Goal: Complete application form

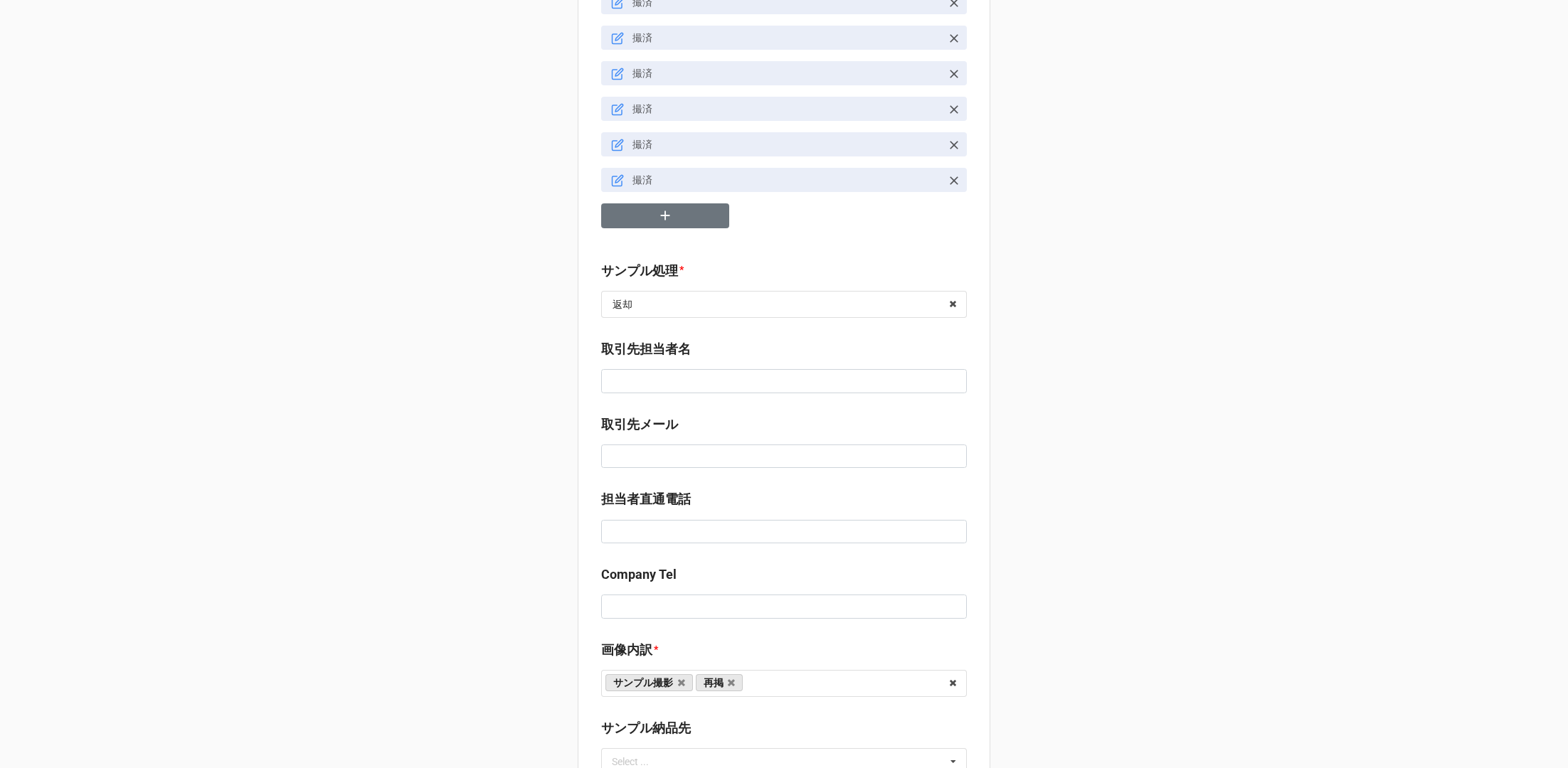
scroll to position [657, 0]
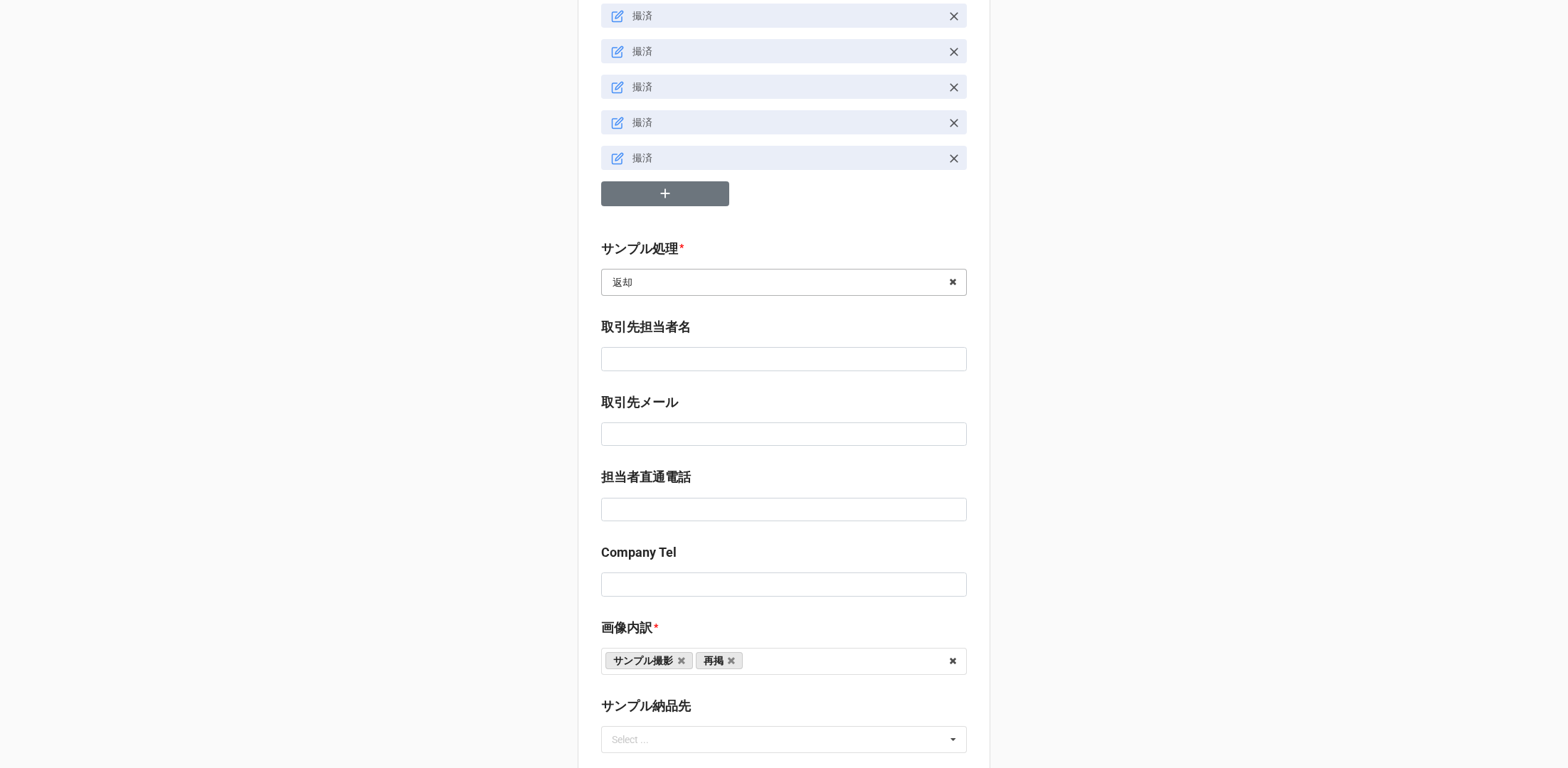
click at [661, 276] on input "text" at bounding box center [784, 283] width 364 height 26
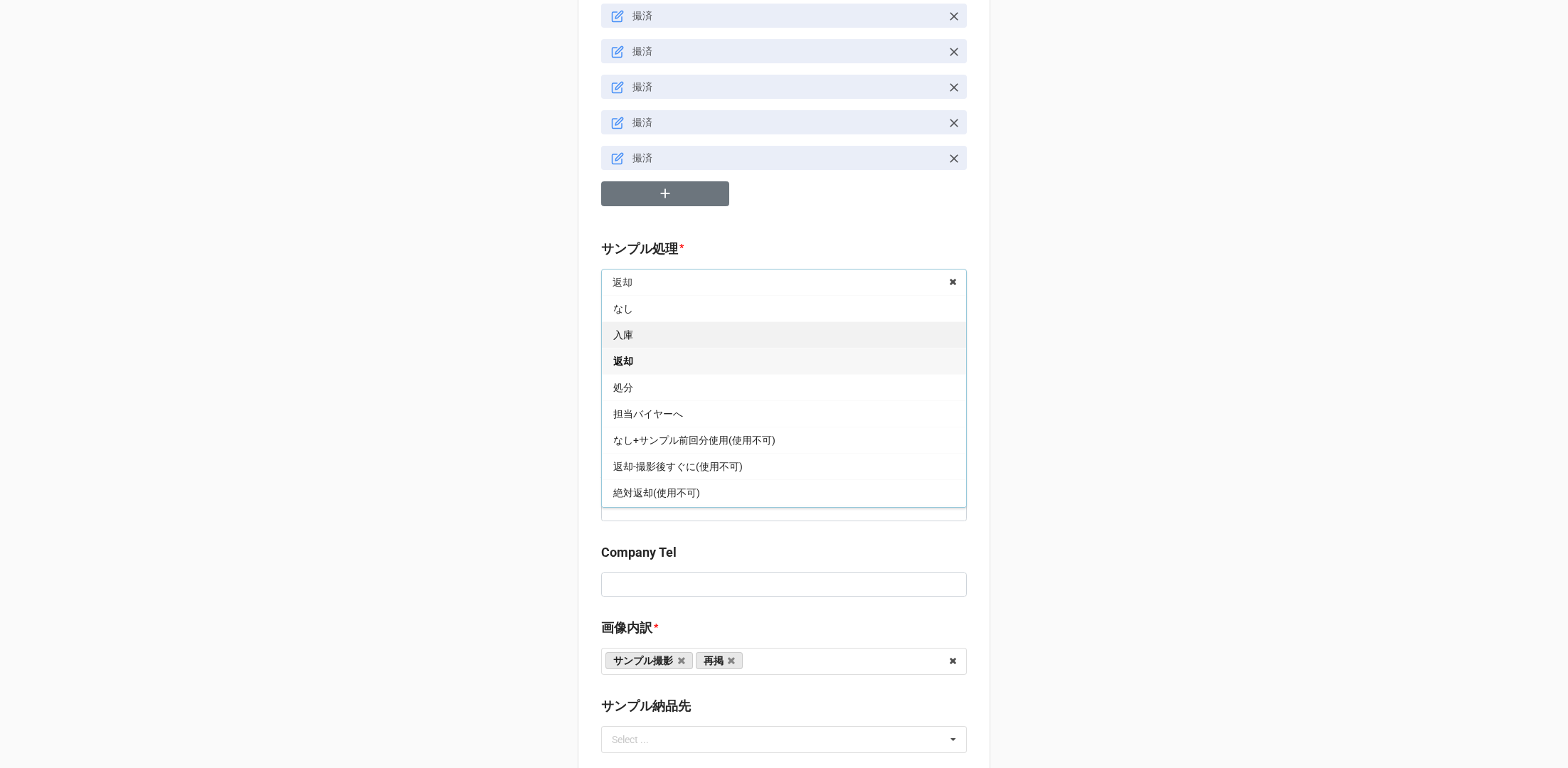
click at [642, 326] on div "入庫" at bounding box center [784, 334] width 364 height 26
type textarea "x"
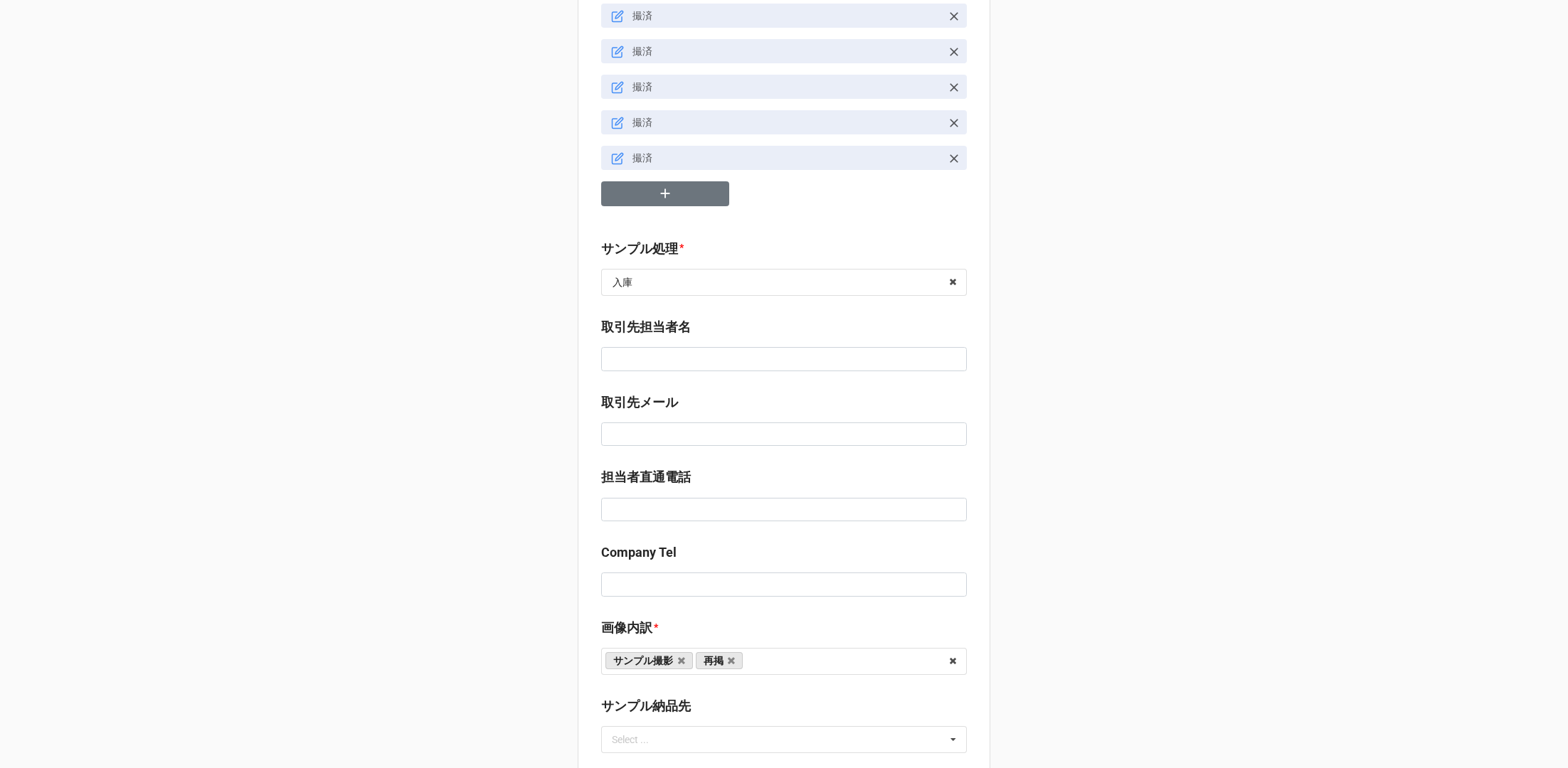
click at [508, 426] on div "セール検索 14箱👗 | S56730 | 09/30 (火) | MARC JACOBS Online Family Sale | 250930MARW |…" at bounding box center [784, 517] width 1568 height 2349
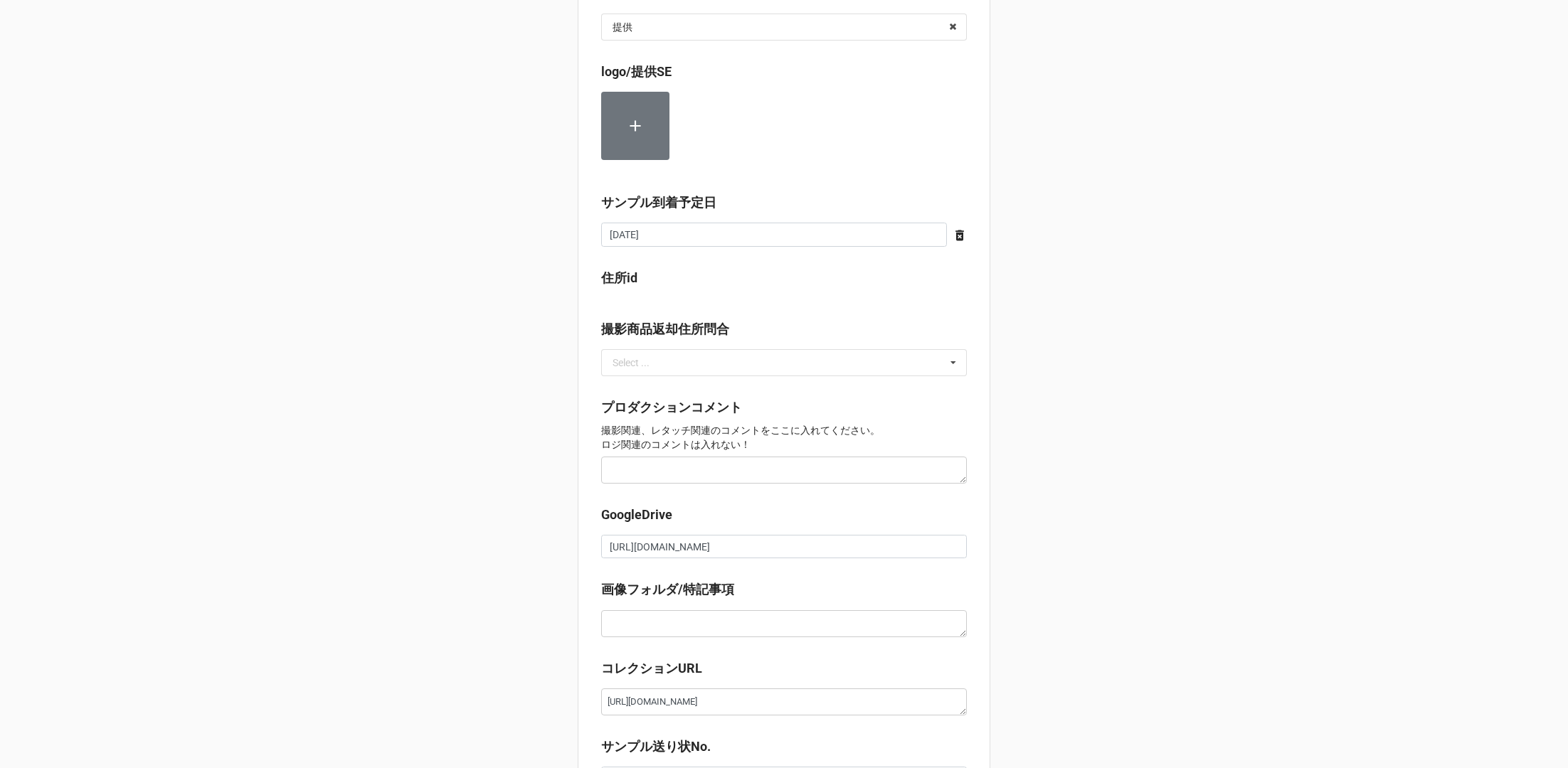
scroll to position [1574, 0]
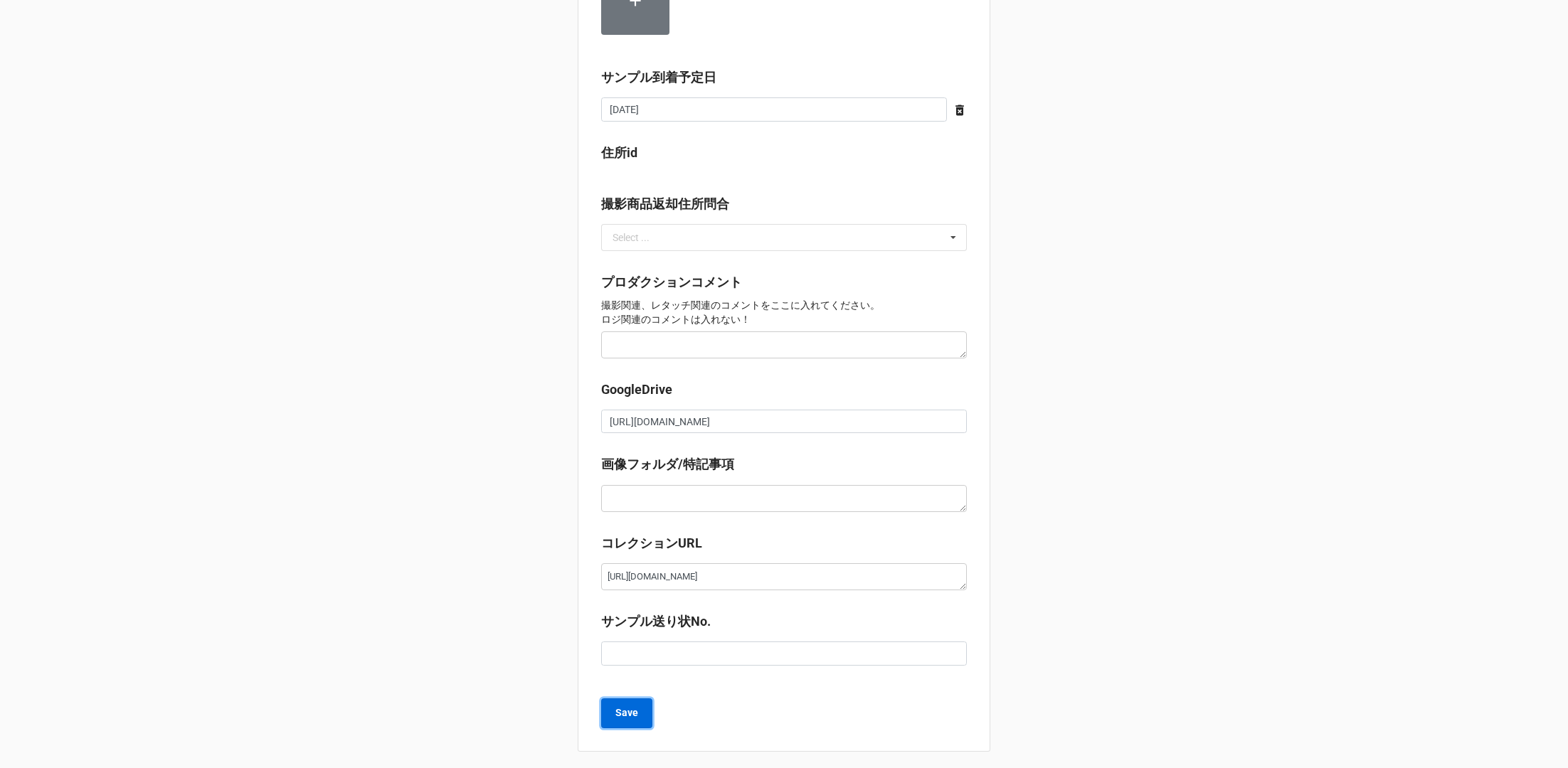
click at [627, 708] on b "Save" at bounding box center [626, 713] width 22 height 15
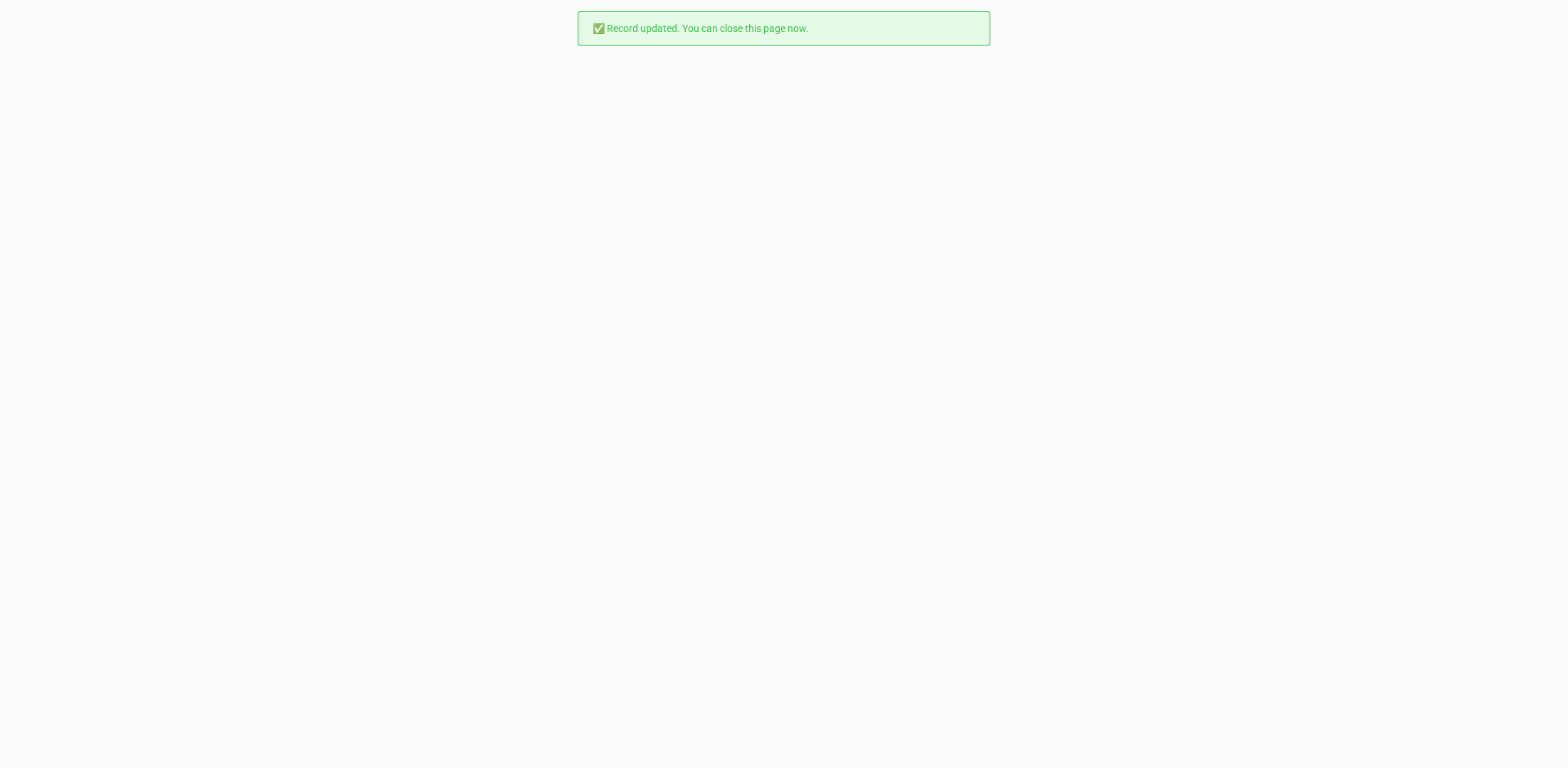
scroll to position [0, 0]
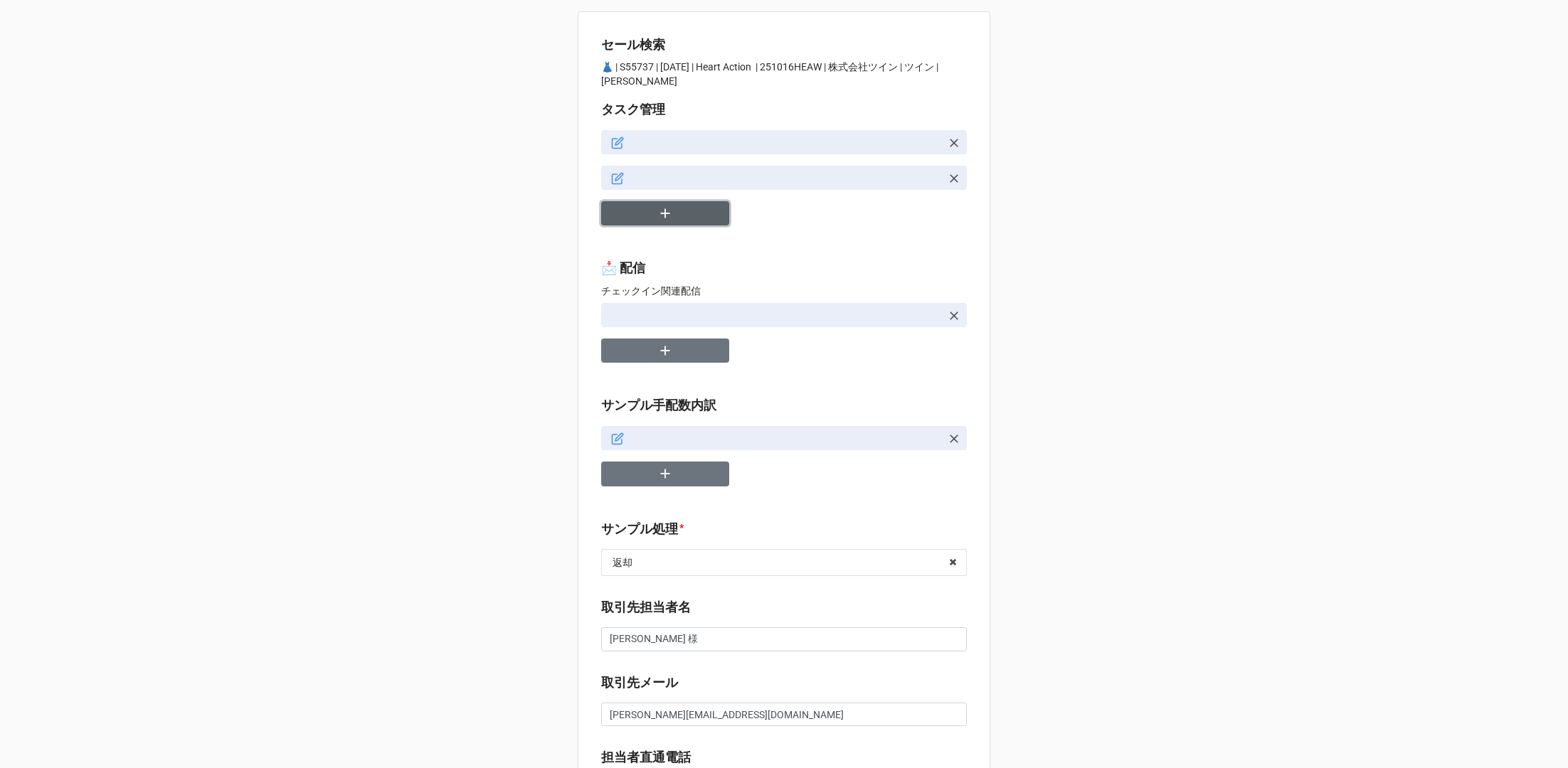
click at [661, 218] on icon "button" at bounding box center [665, 214] width 16 height 16
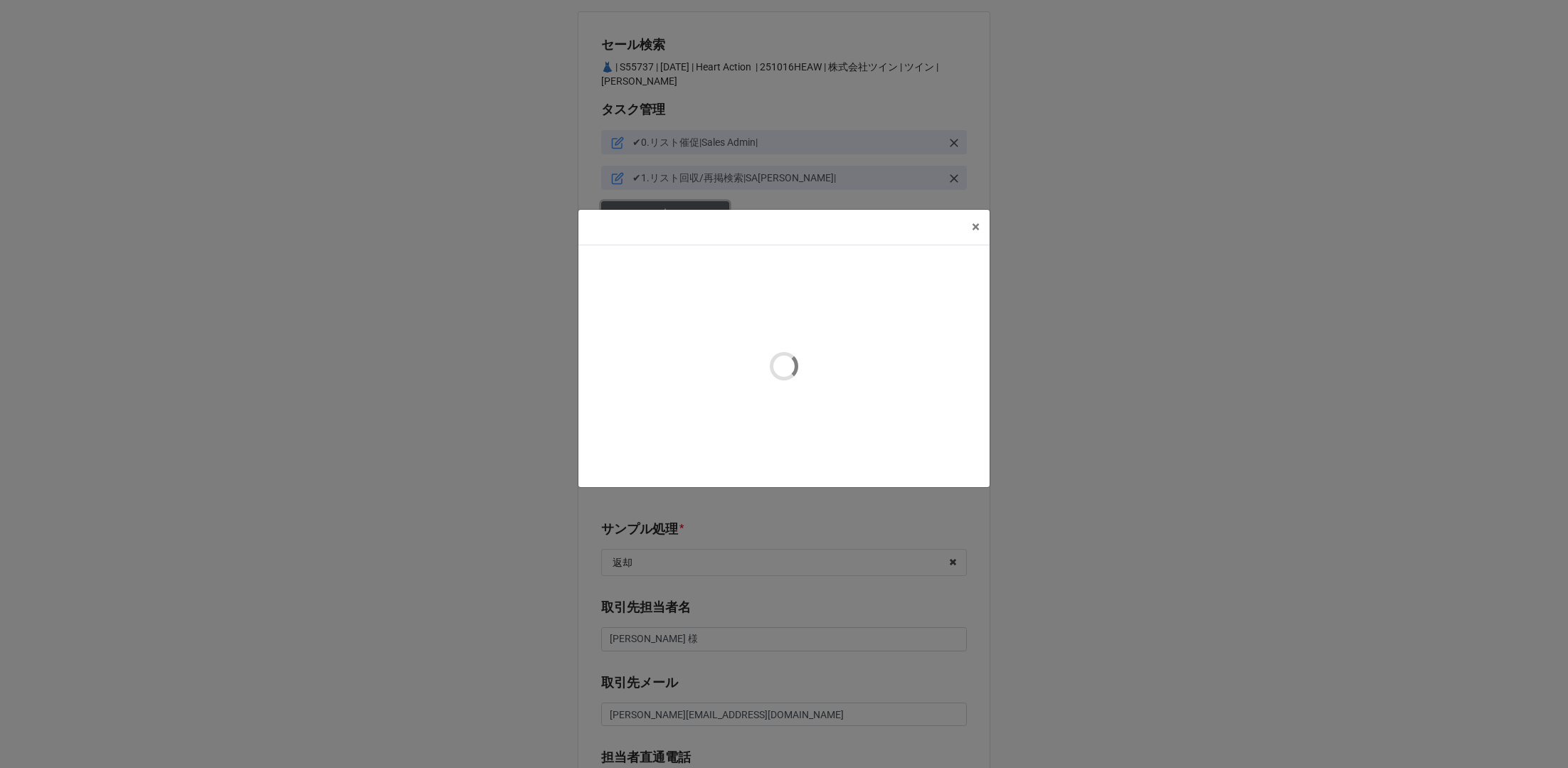
type textarea "x"
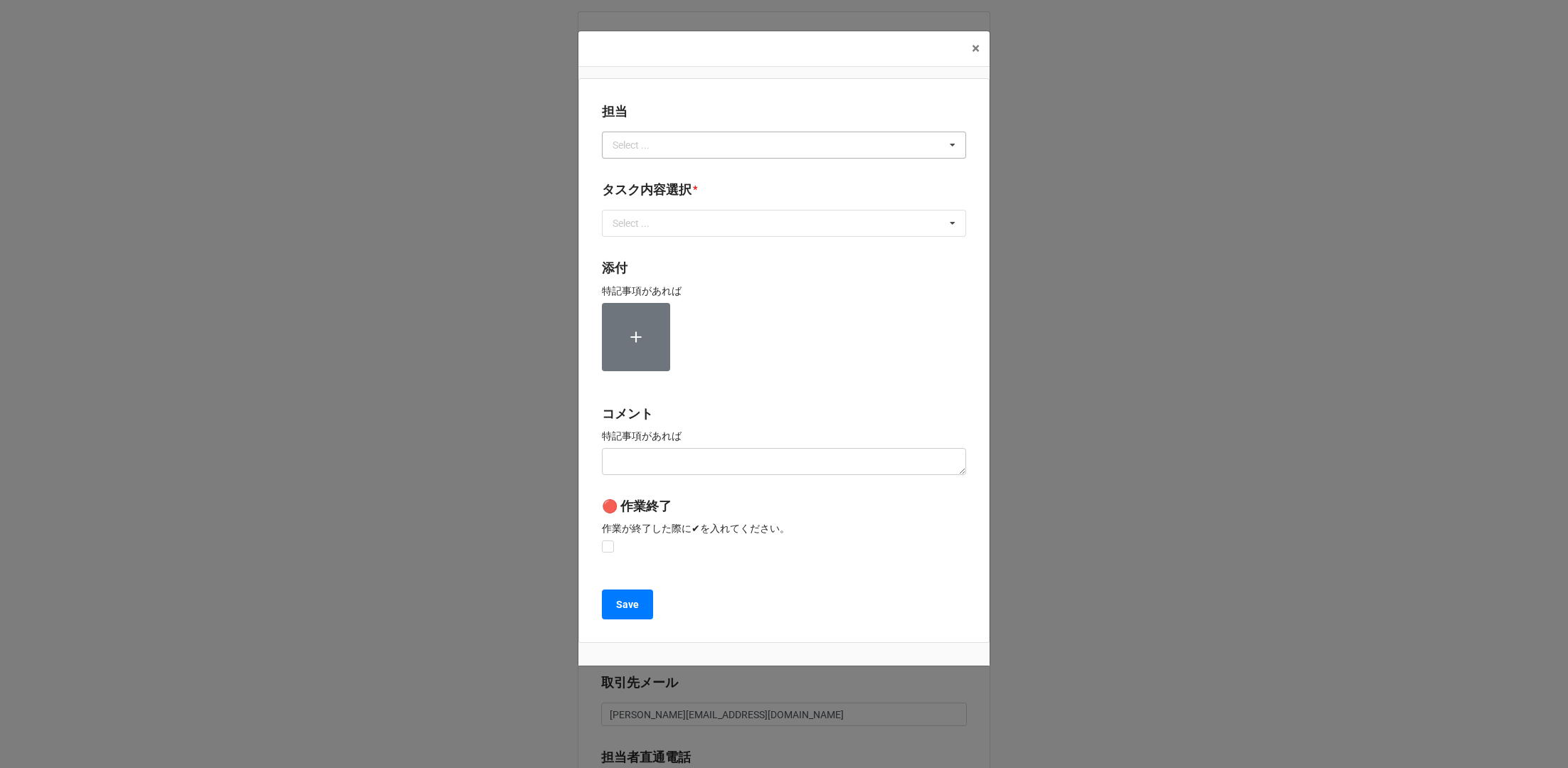
click at [642, 141] on div "Select ..." at bounding box center [640, 145] width 61 height 16
type input "川島"
click at [628, 165] on span "川島" at bounding box center [624, 171] width 20 height 12
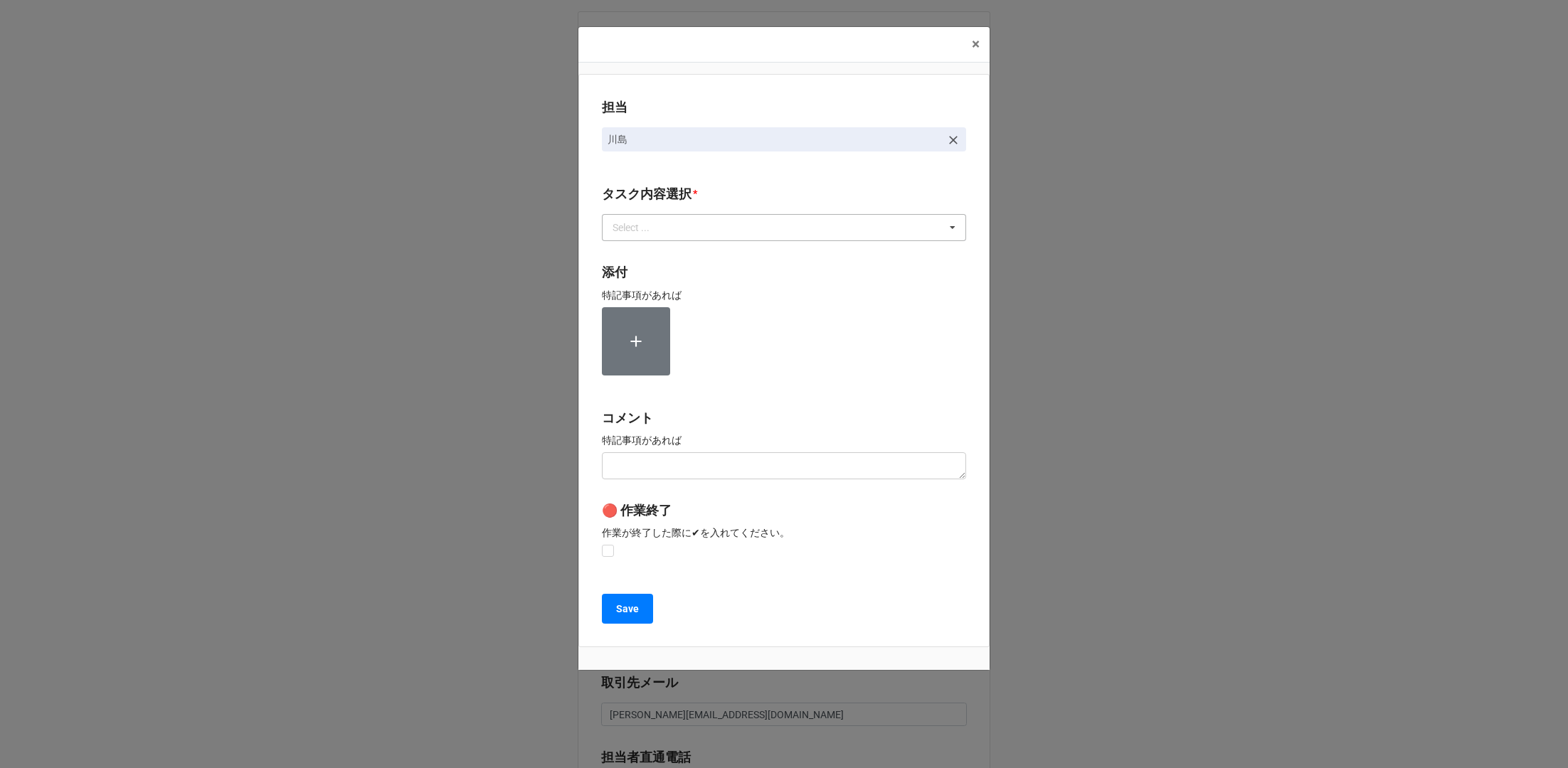
click at [629, 233] on div "Select ..." at bounding box center [640, 228] width 61 height 16
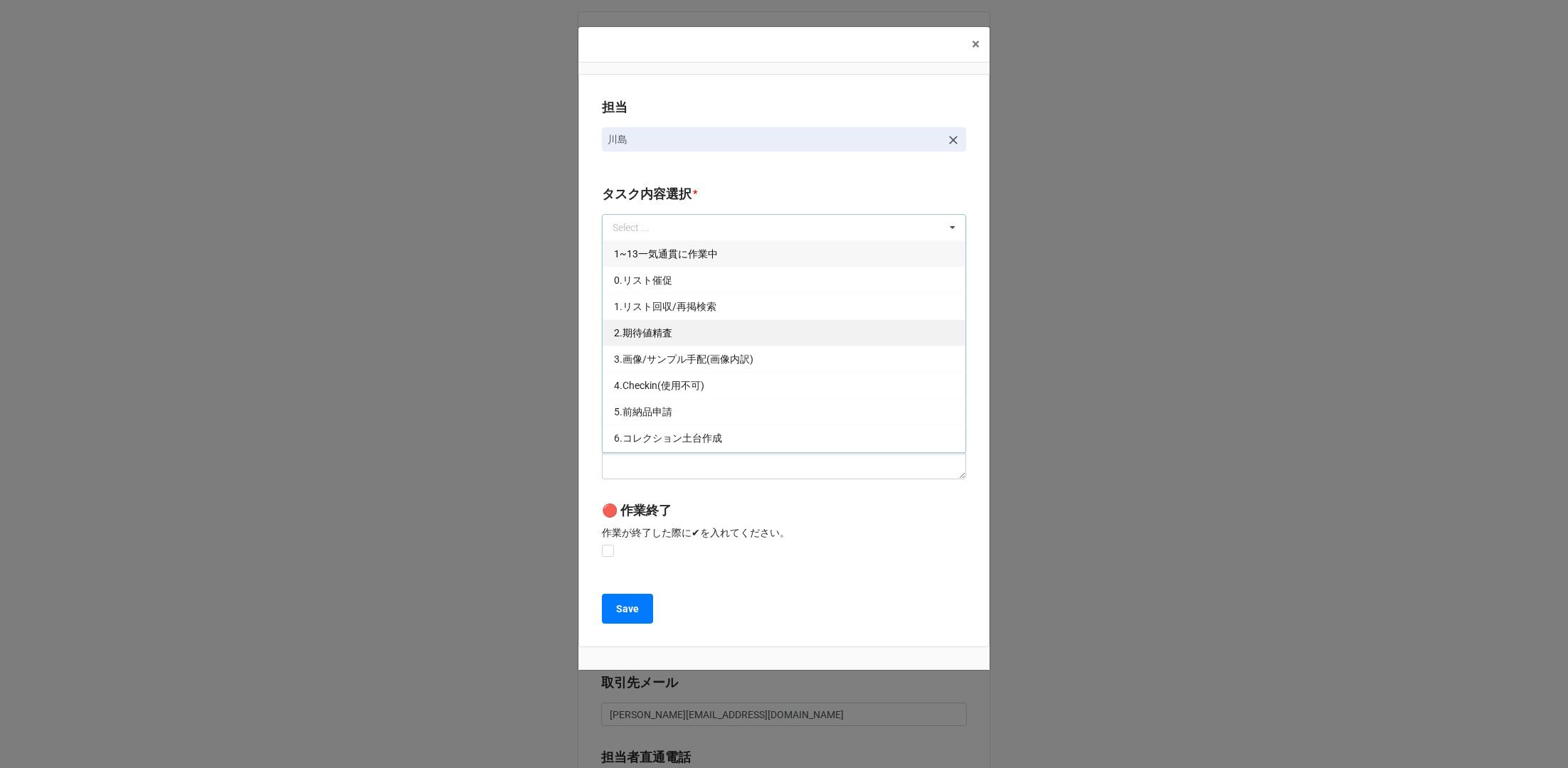
click at [640, 333] on span "2.期待値精査" at bounding box center [643, 333] width 58 height 12
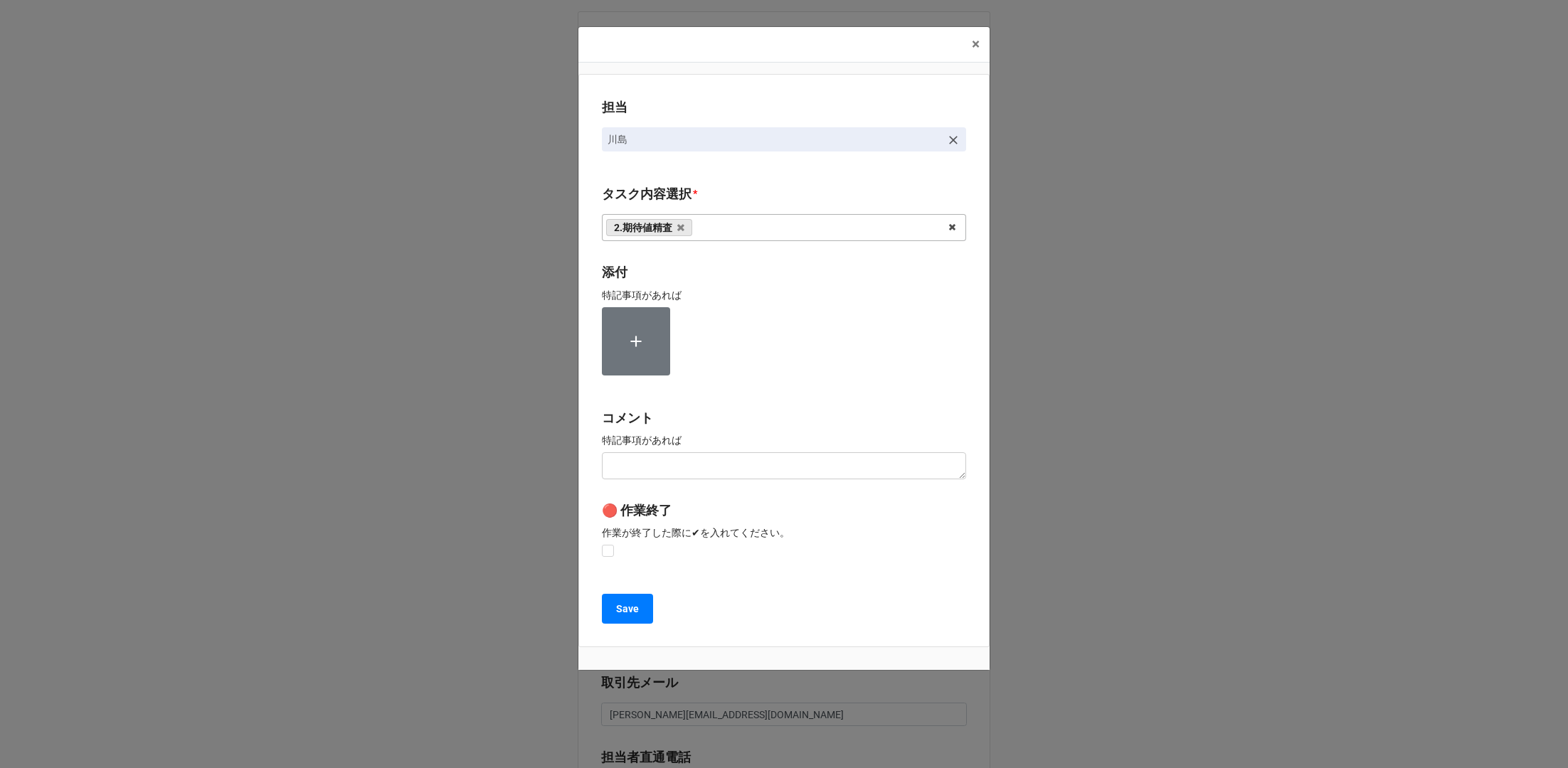
click at [595, 354] on div "担当 [PERSON_NAME][GEOGRAPHIC_DATA]内容選択 * 2.期待値精査 1~13一気通貫に作業中 0.リスト催促 1.リスト回収/再掲…" at bounding box center [784, 360] width 411 height 573
click at [605, 543] on div "🔴 作業終了 作業が終了した際に✔︎を入れてください。" at bounding box center [784, 522] width 364 height 44
click at [606, 544] on label at bounding box center [608, 544] width 13 height 0
checkbox input "true"
click at [624, 615] on b "Save" at bounding box center [627, 609] width 22 height 15
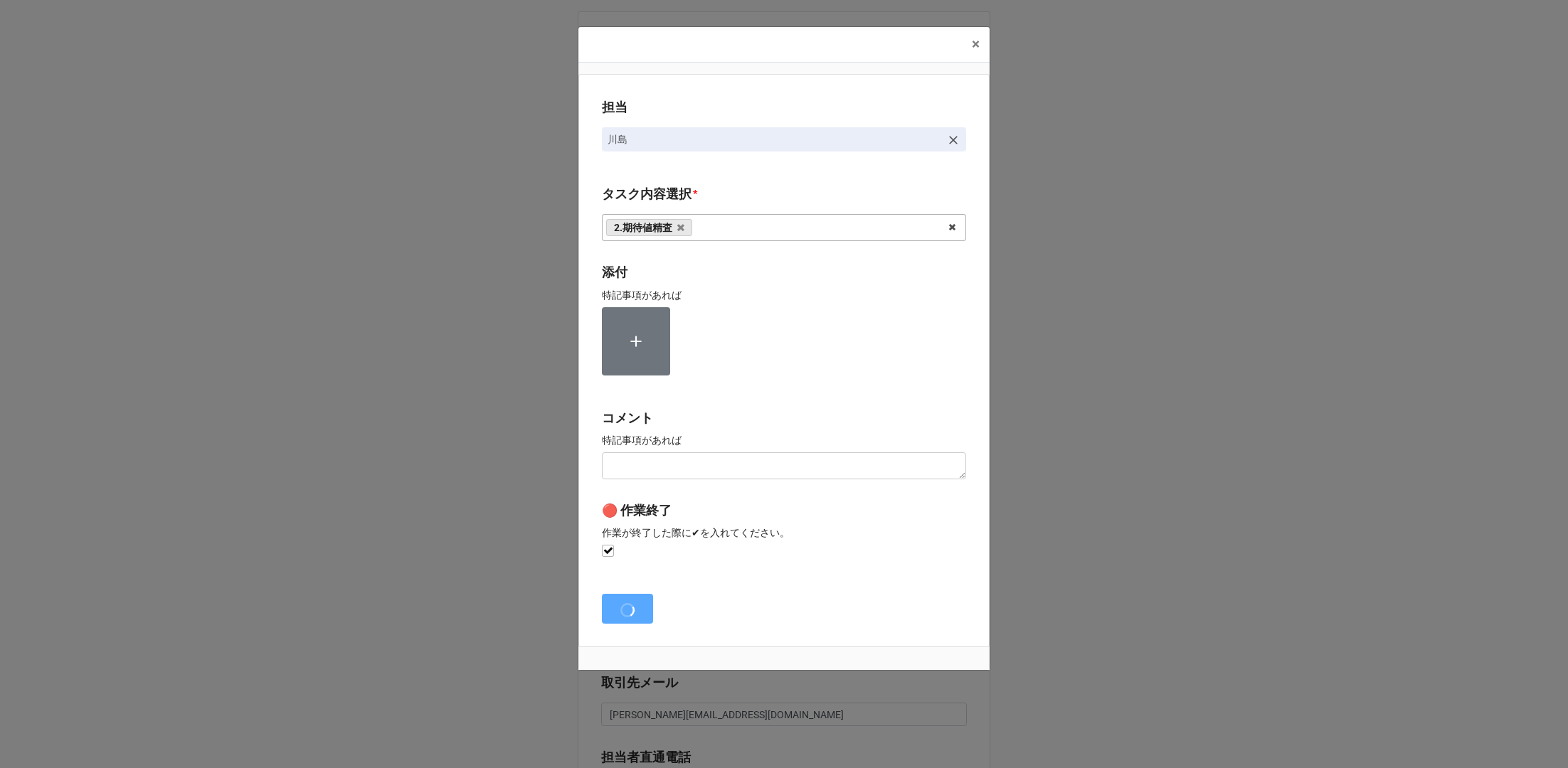
type textarea "x"
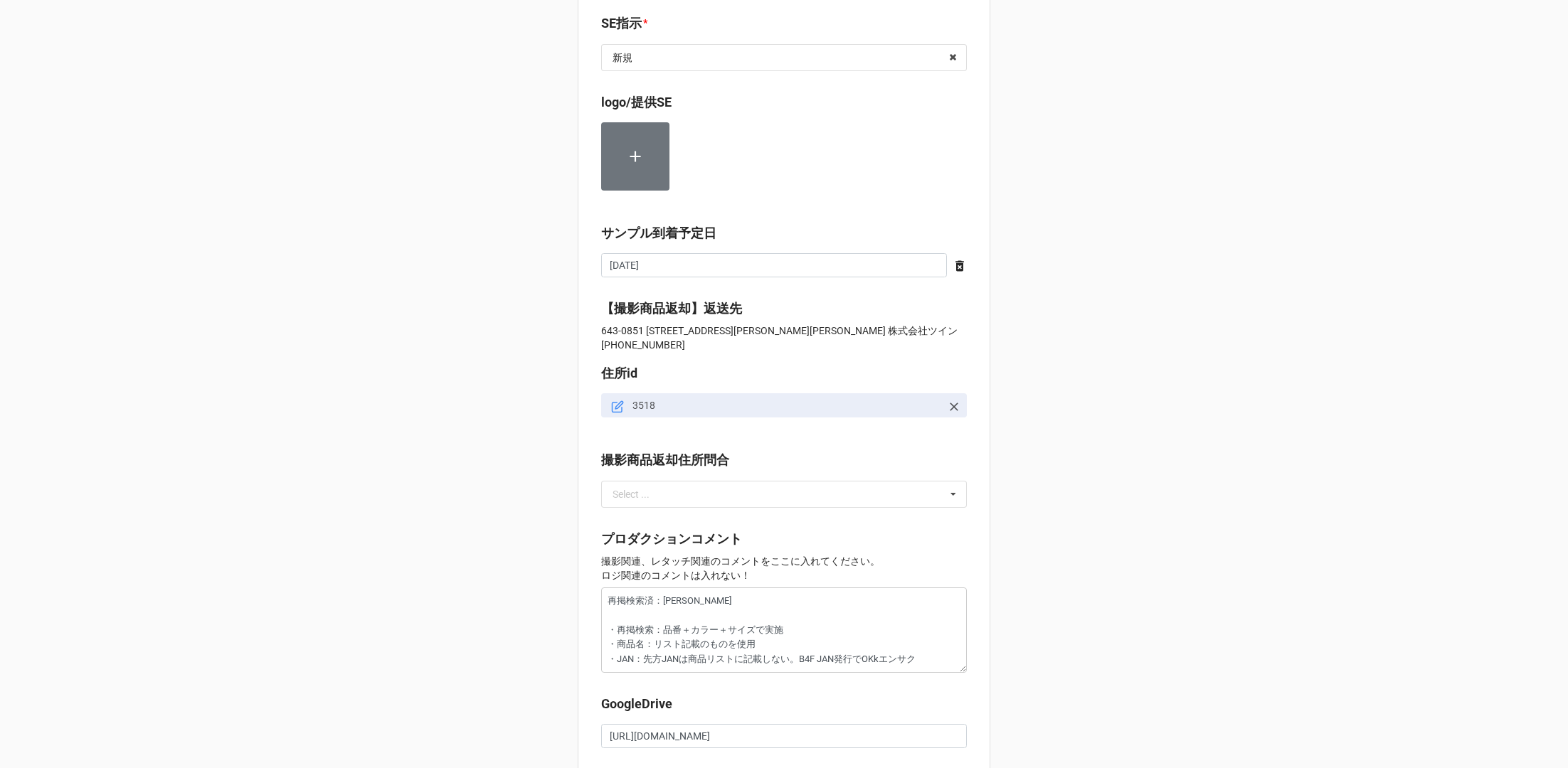
scroll to position [1384, 0]
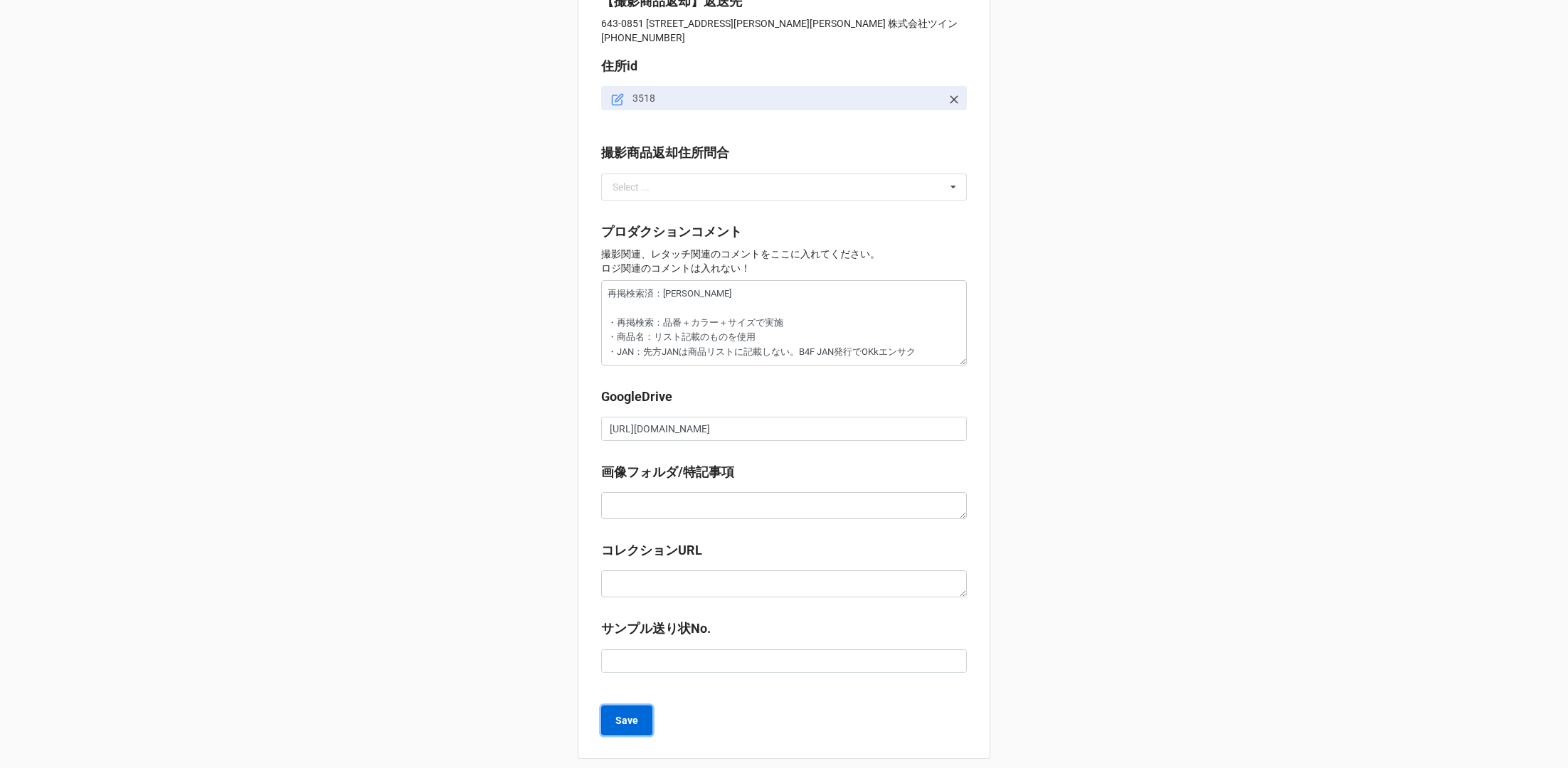
click at [615, 713] on b "Save" at bounding box center [626, 721] width 22 height 15
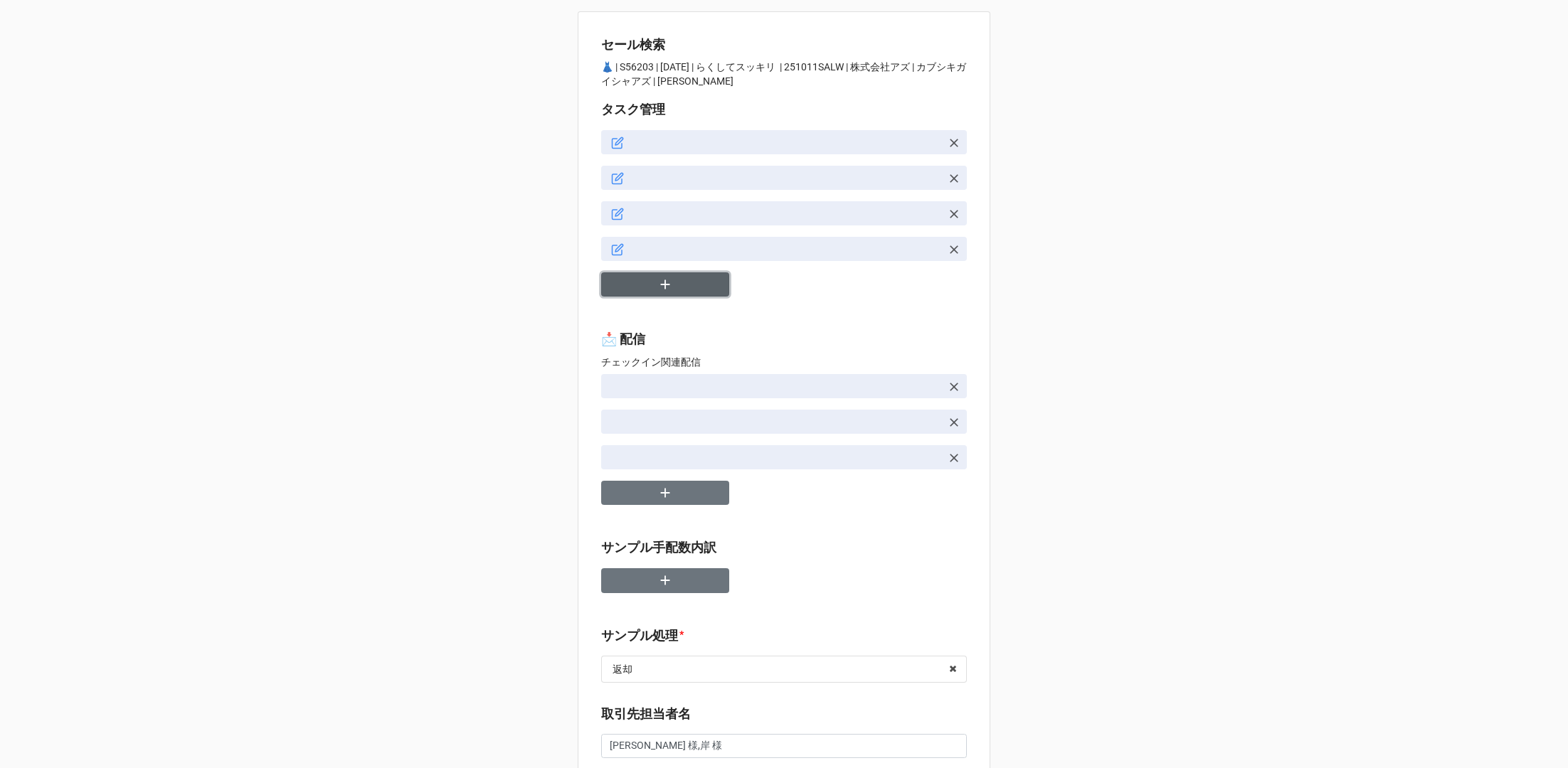
click at [649, 287] on button "button" at bounding box center [665, 285] width 128 height 25
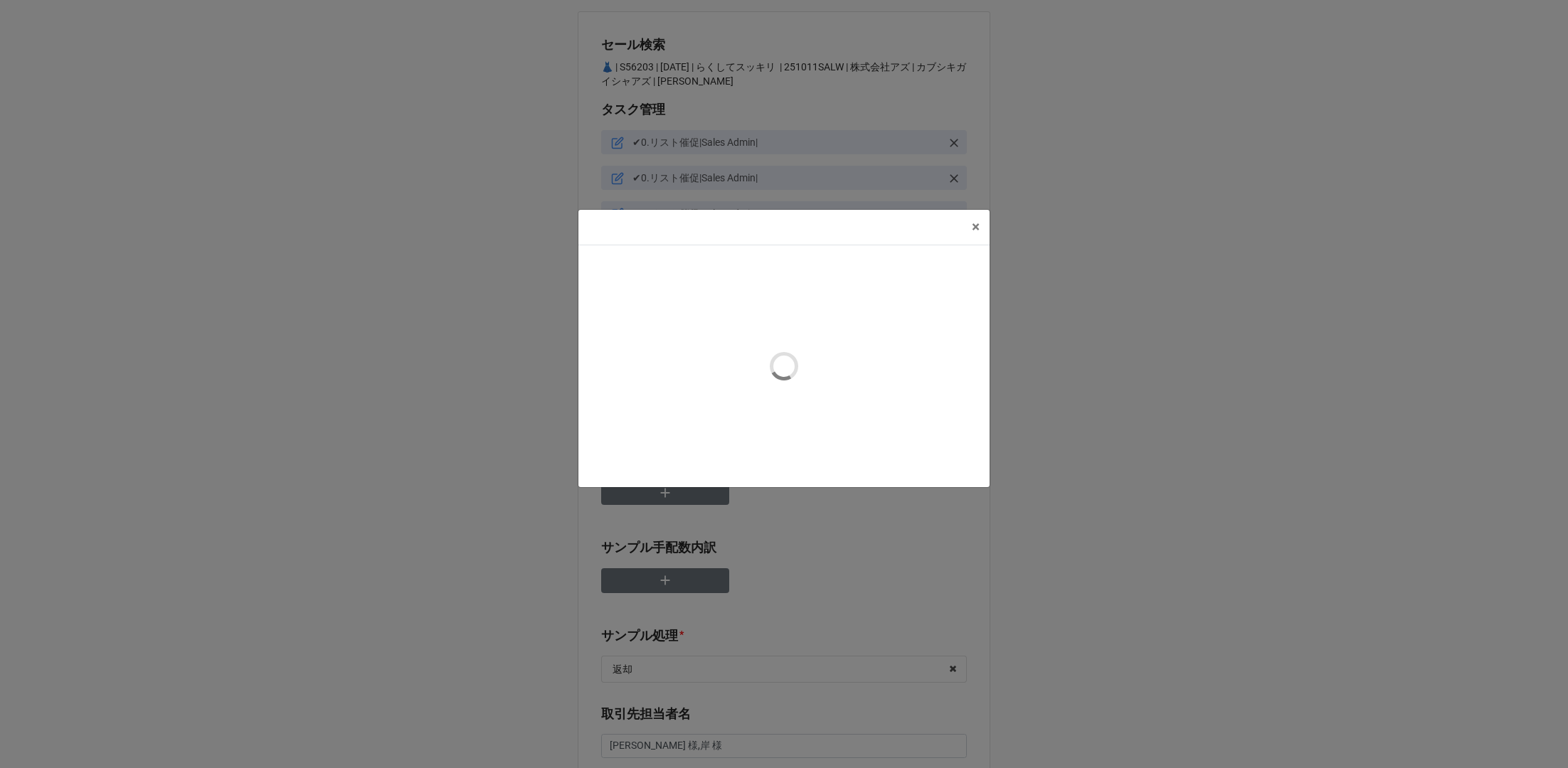
type textarea "x"
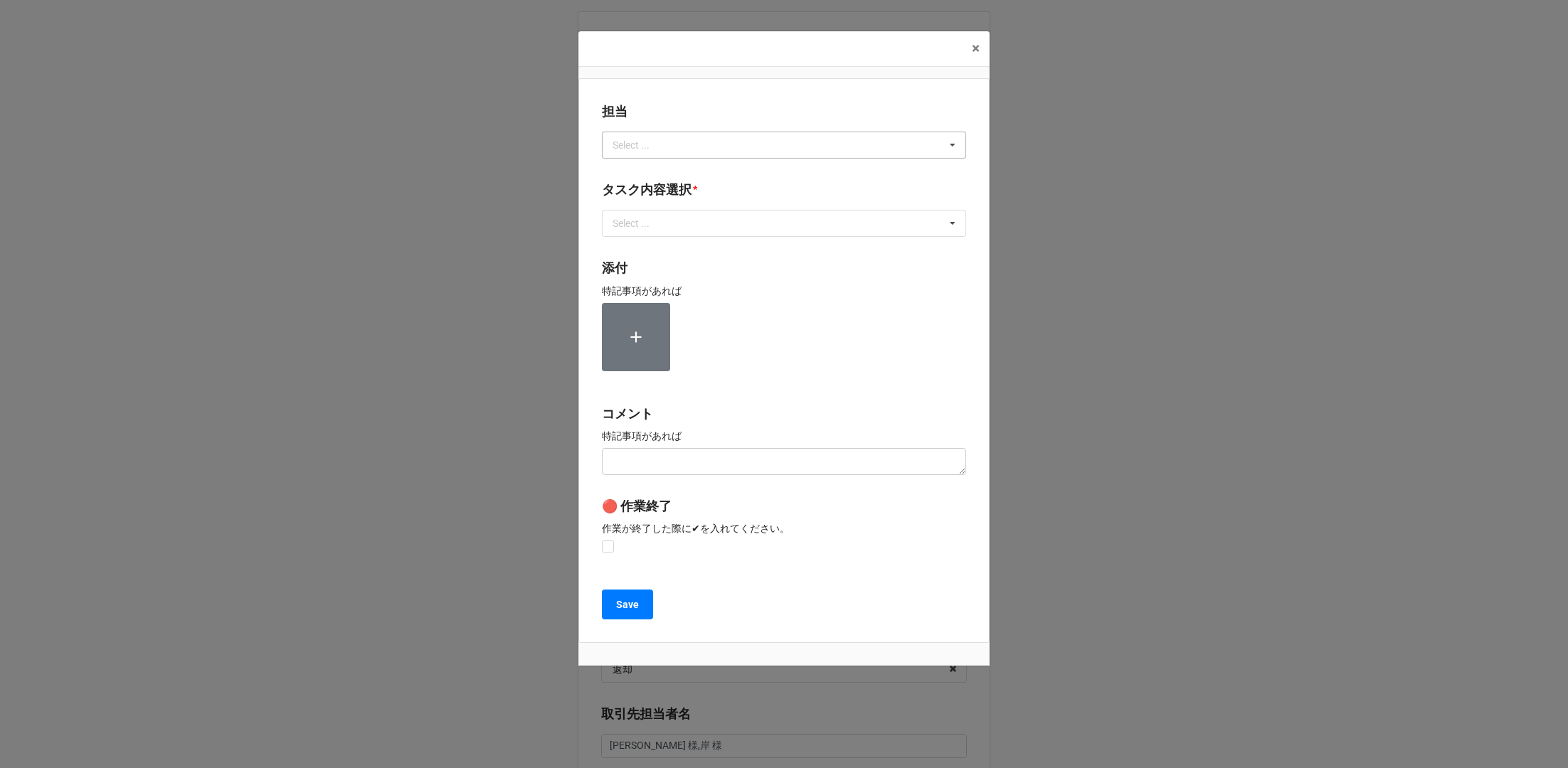
click at [667, 144] on div "Select ..." at bounding box center [640, 145] width 61 height 16
type input "か"
type input "川島"
click at [659, 171] on div "川島" at bounding box center [784, 171] width 363 height 26
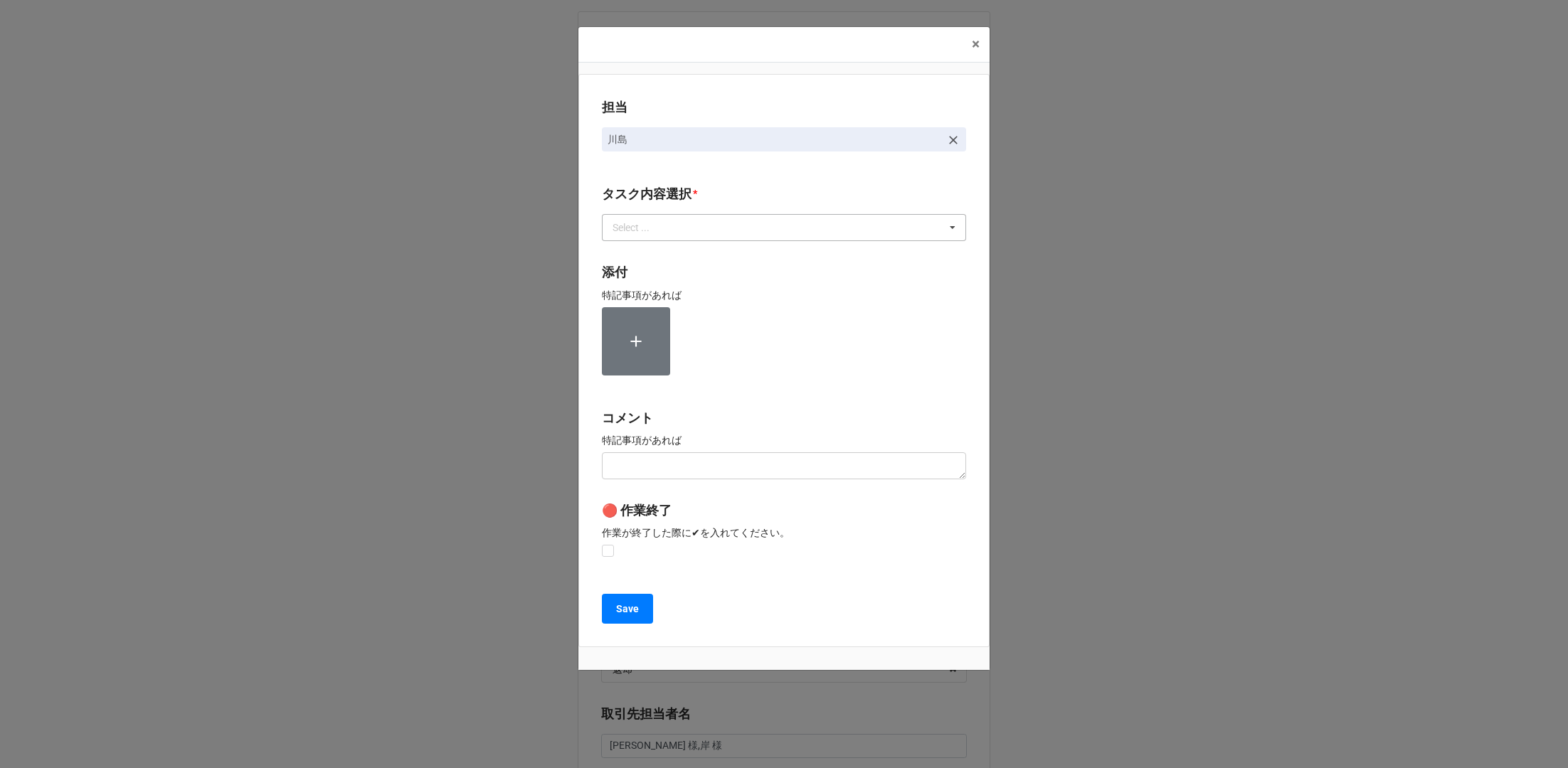
click at [652, 232] on div "Select ..." at bounding box center [640, 228] width 61 height 16
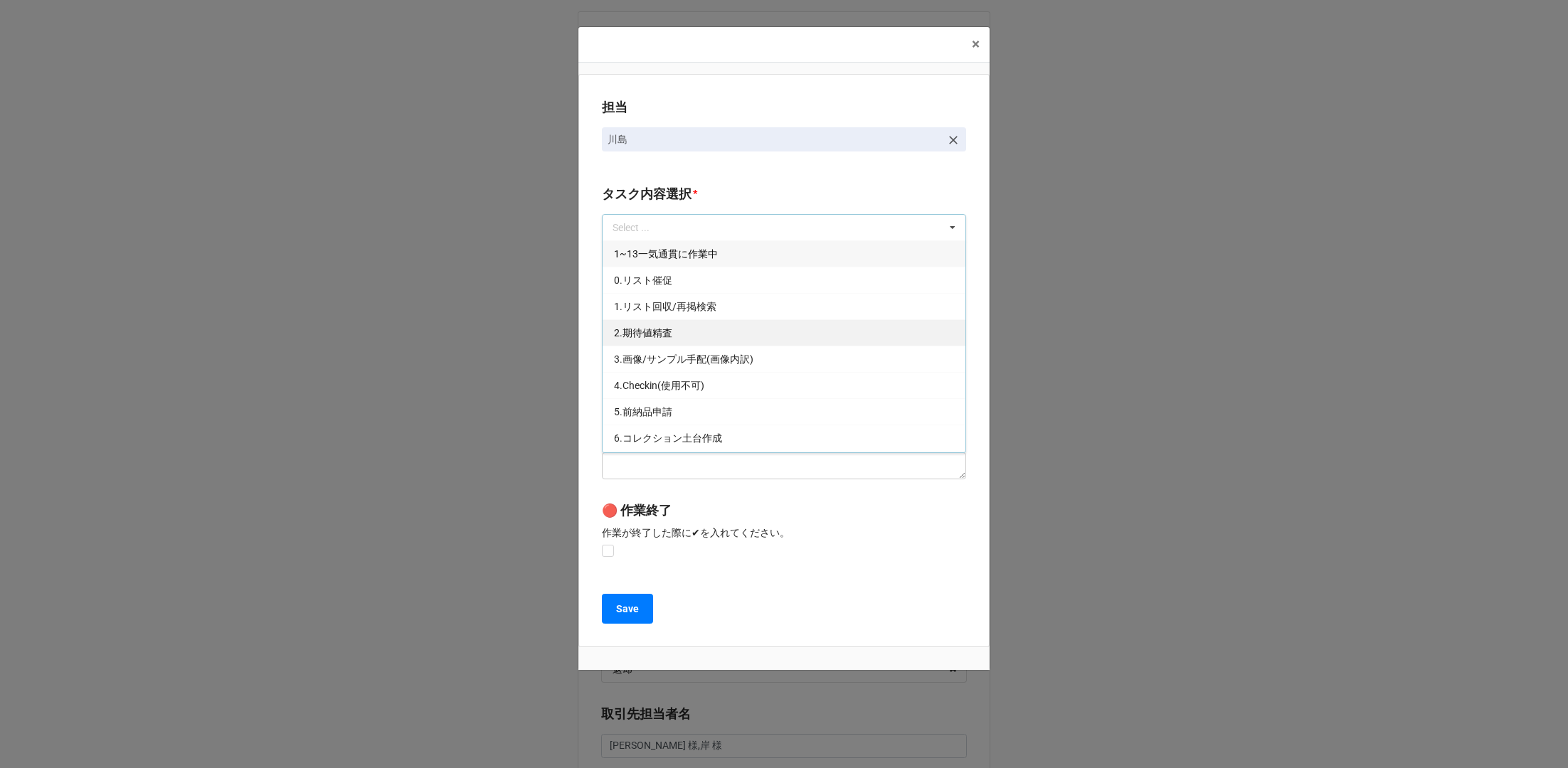
click at [651, 345] on div "2.期待値精査" at bounding box center [784, 332] width 363 height 26
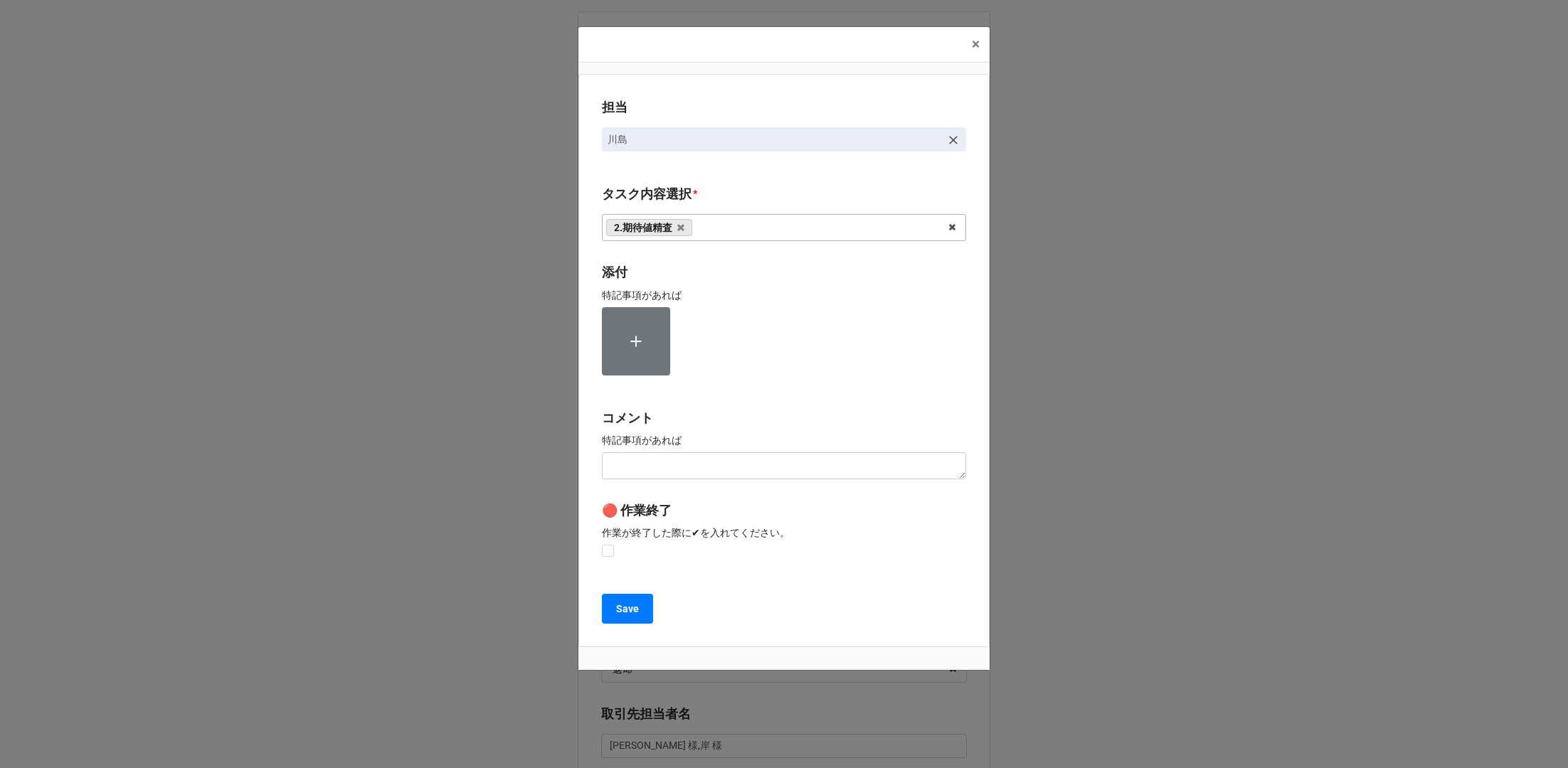
click at [585, 363] on div "担当 [PERSON_NAME][GEOGRAPHIC_DATA]内容選択 * 2.期待値精査 1~13一気通貫に作業中 0.リスト催促 1.リスト回収/再掲…" at bounding box center [784, 360] width 411 height 573
click at [608, 544] on label at bounding box center [608, 544] width 13 height 0
checkbox input "true"
click at [620, 602] on b "Save" at bounding box center [627, 609] width 22 height 15
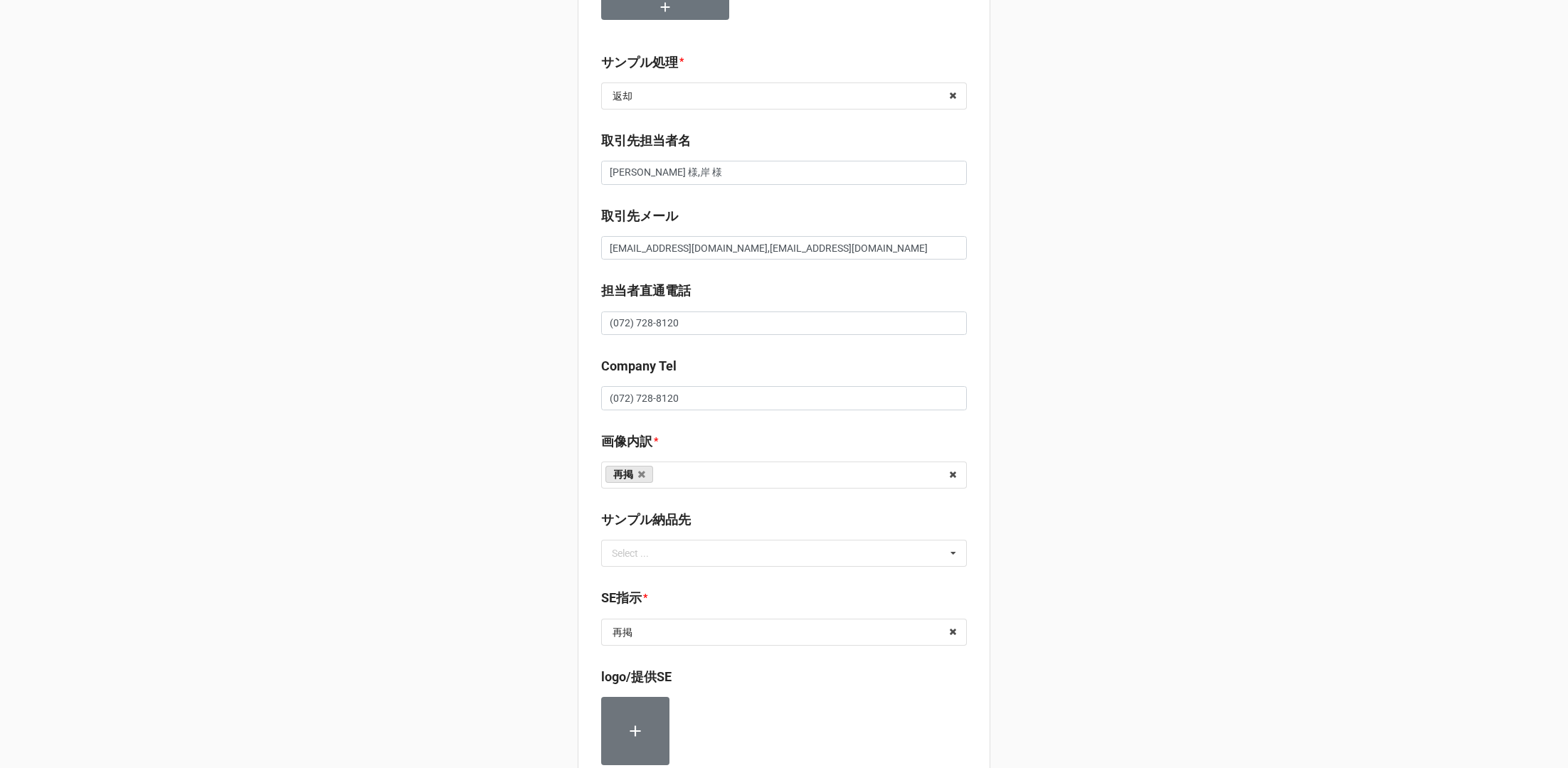
scroll to position [611, 0]
click at [748, 89] on input "text" at bounding box center [784, 94] width 364 height 26
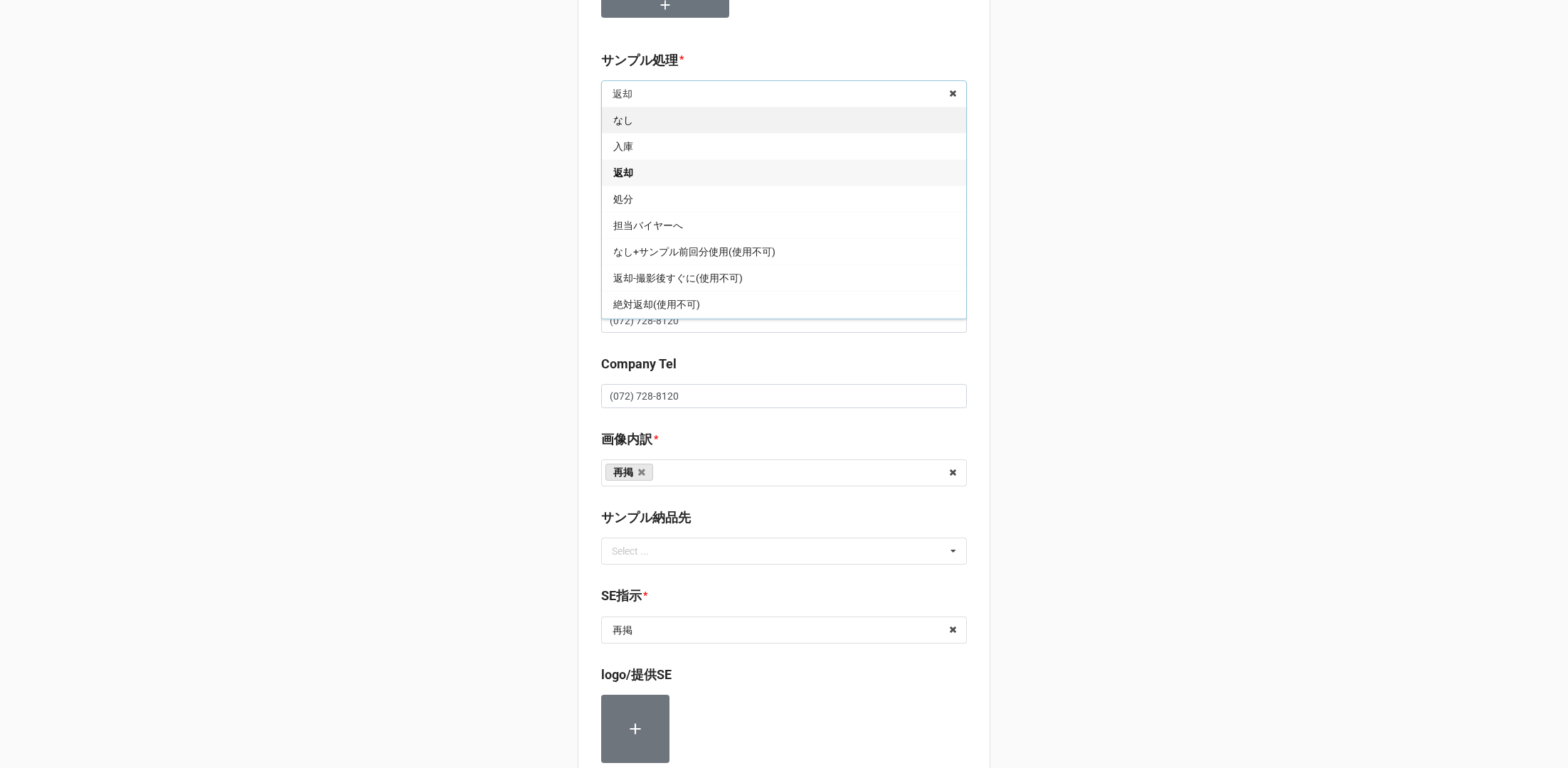
click at [712, 122] on div "なし" at bounding box center [784, 119] width 364 height 26
type textarea "x"
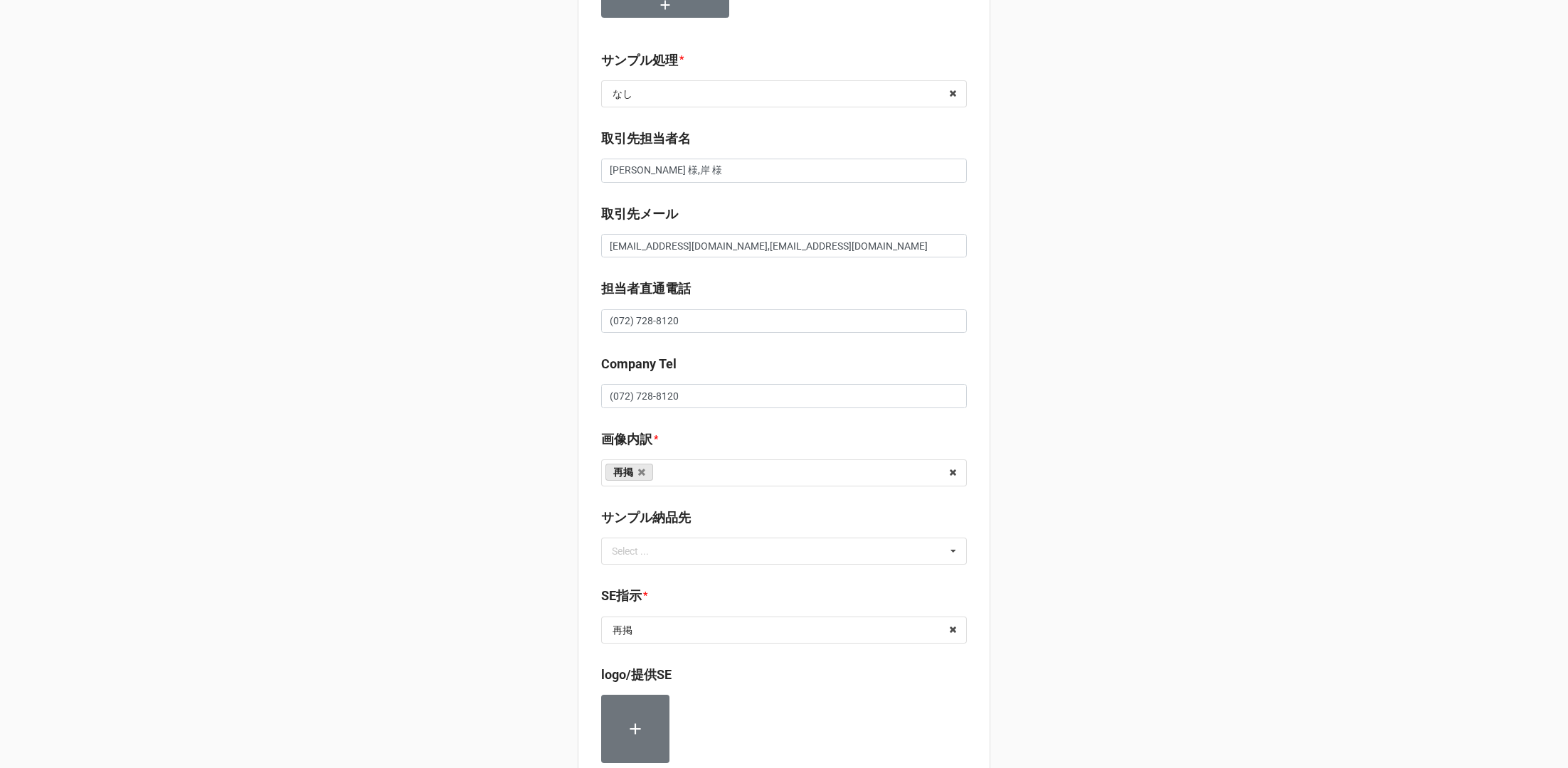
click at [475, 482] on div "セール検索 👗 | S56203 | [DATE] | らくしてスッキリ | 251011SALW | 株式会社アズ | カブシキガイシャアズ | [PERS…" at bounding box center [784, 529] width 1568 height 2280
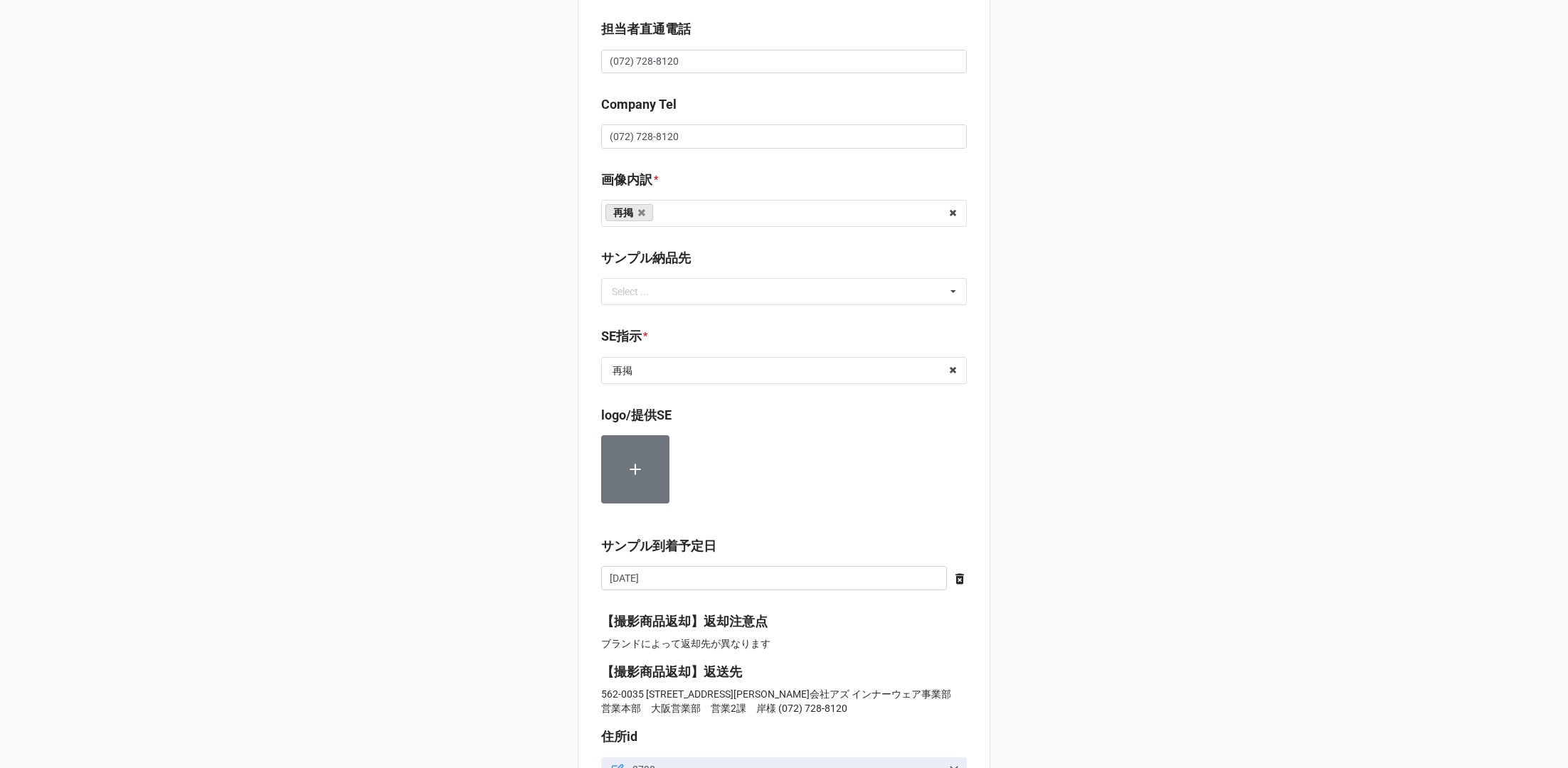
scroll to position [1513, 0]
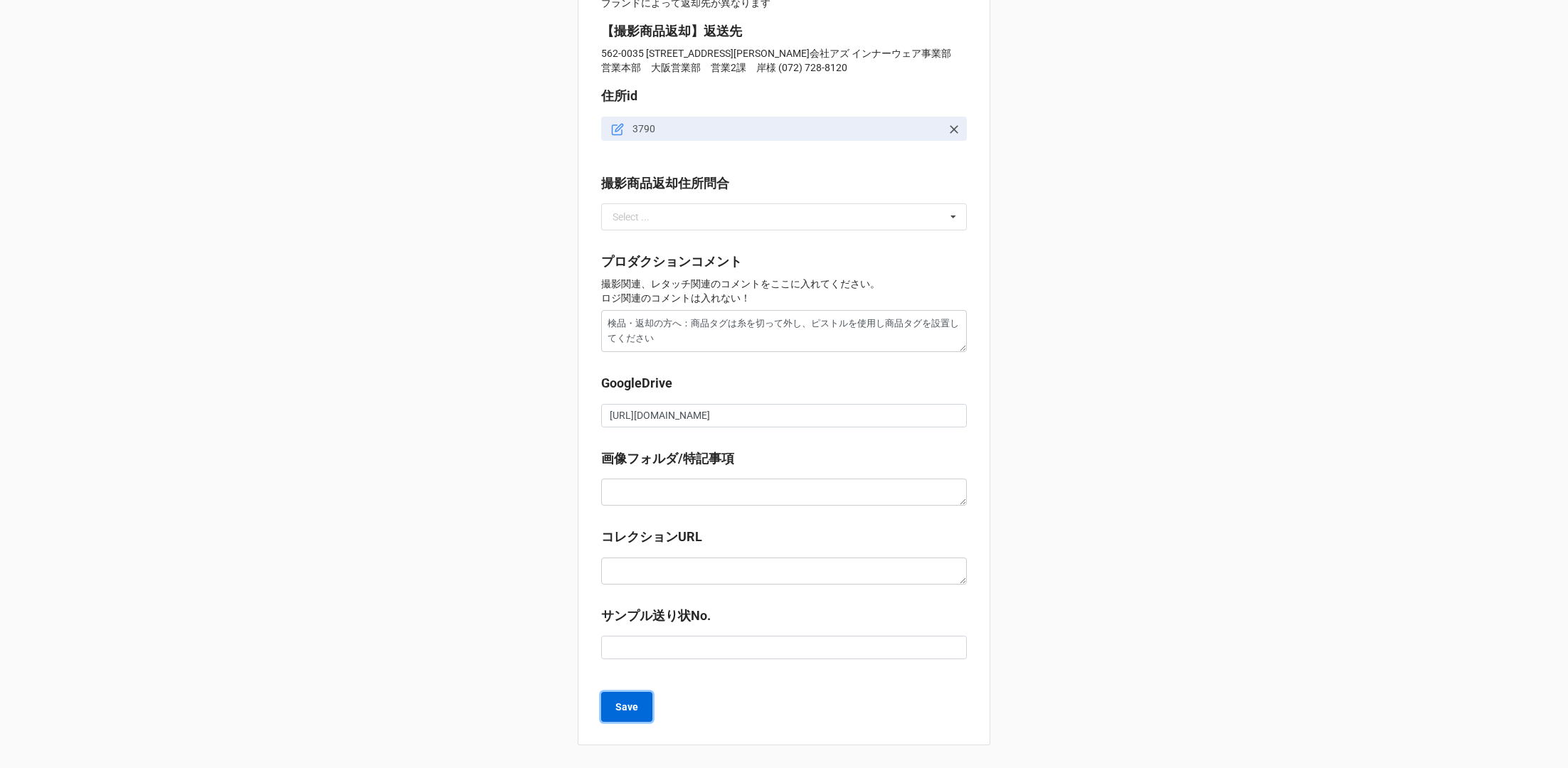
click at [622, 705] on b "Save" at bounding box center [626, 707] width 22 height 15
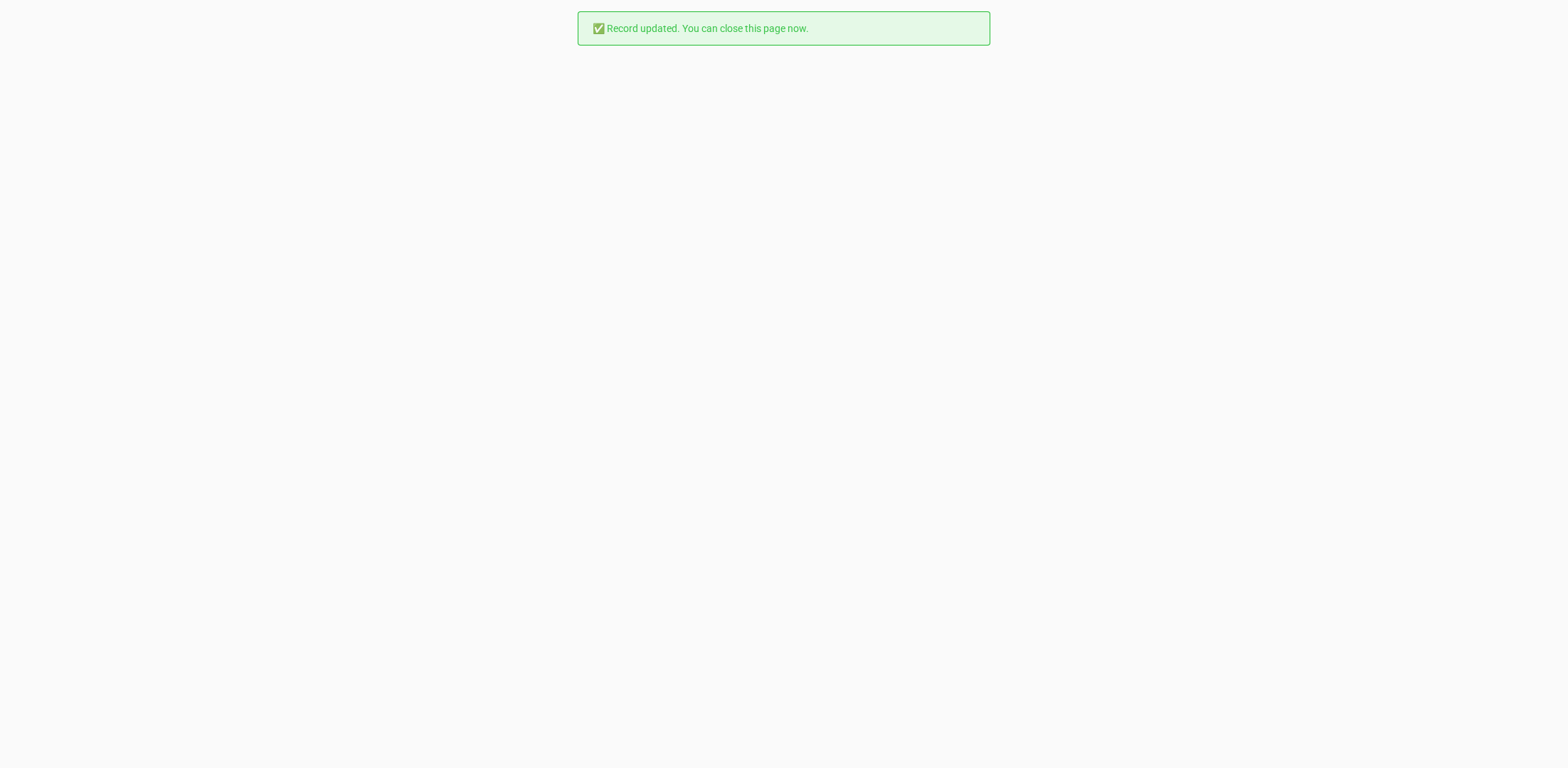
scroll to position [0, 0]
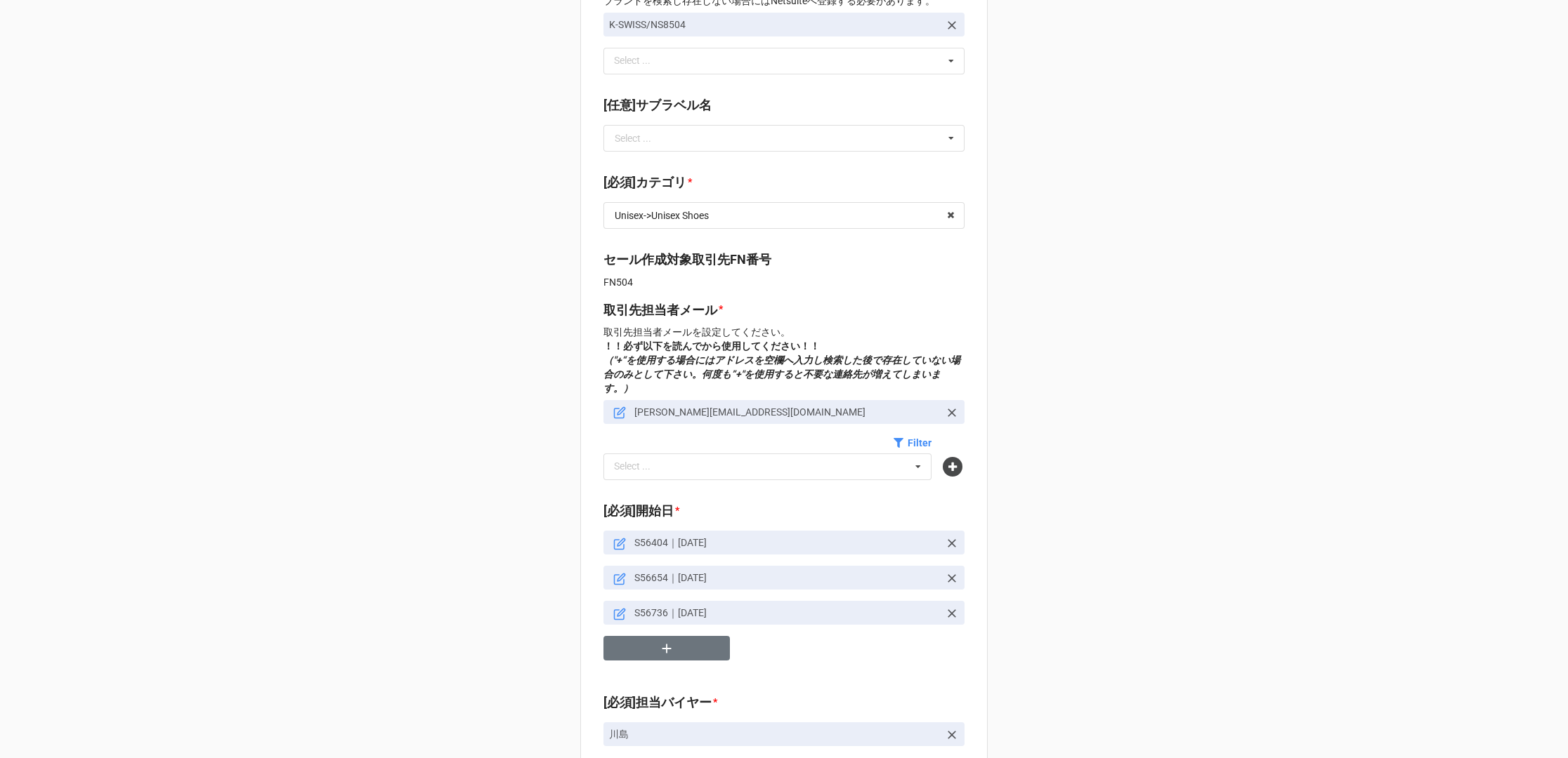
scroll to position [378, 0]
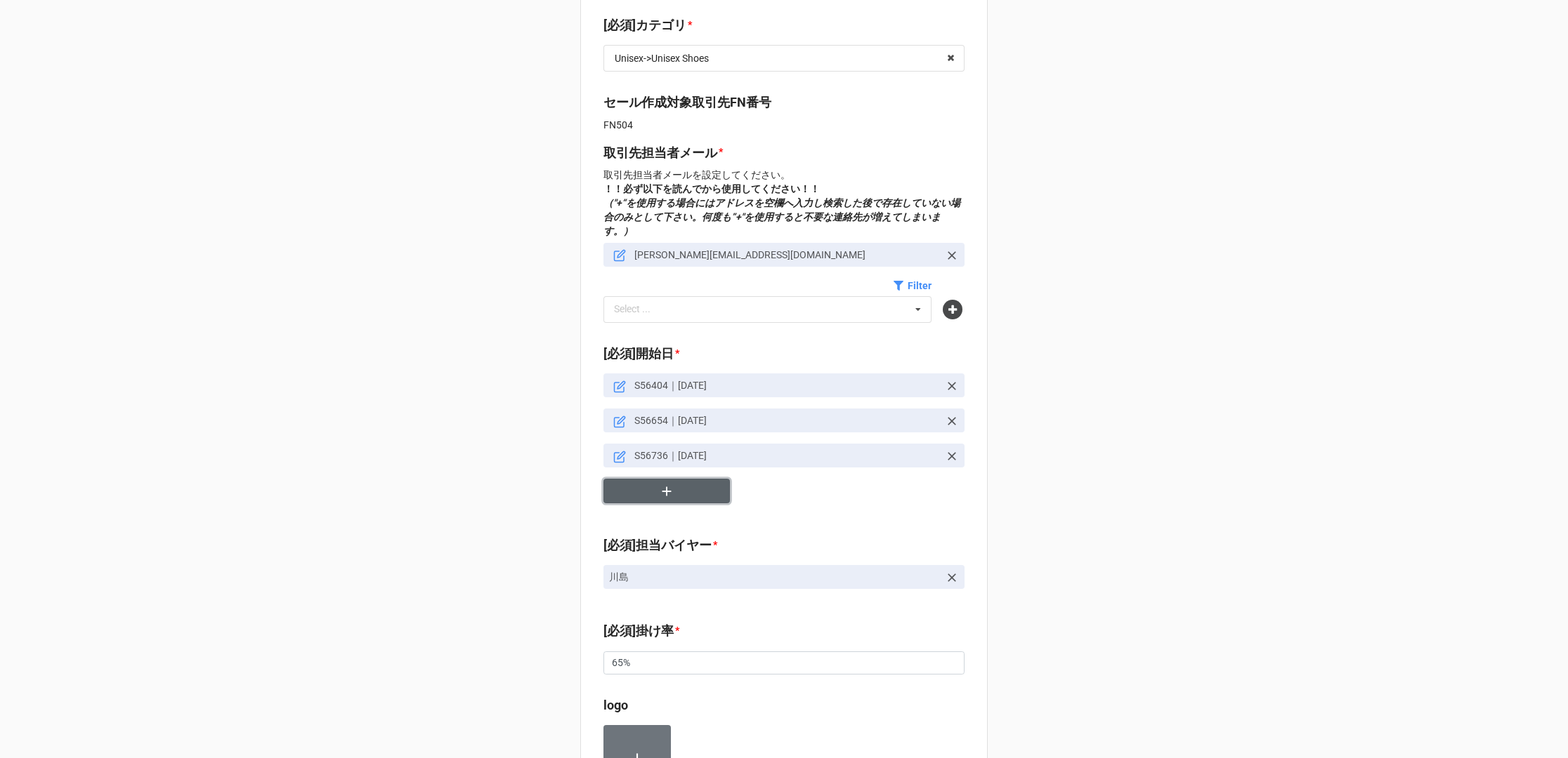
click at [687, 479] on button "button" at bounding box center [666, 492] width 126 height 25
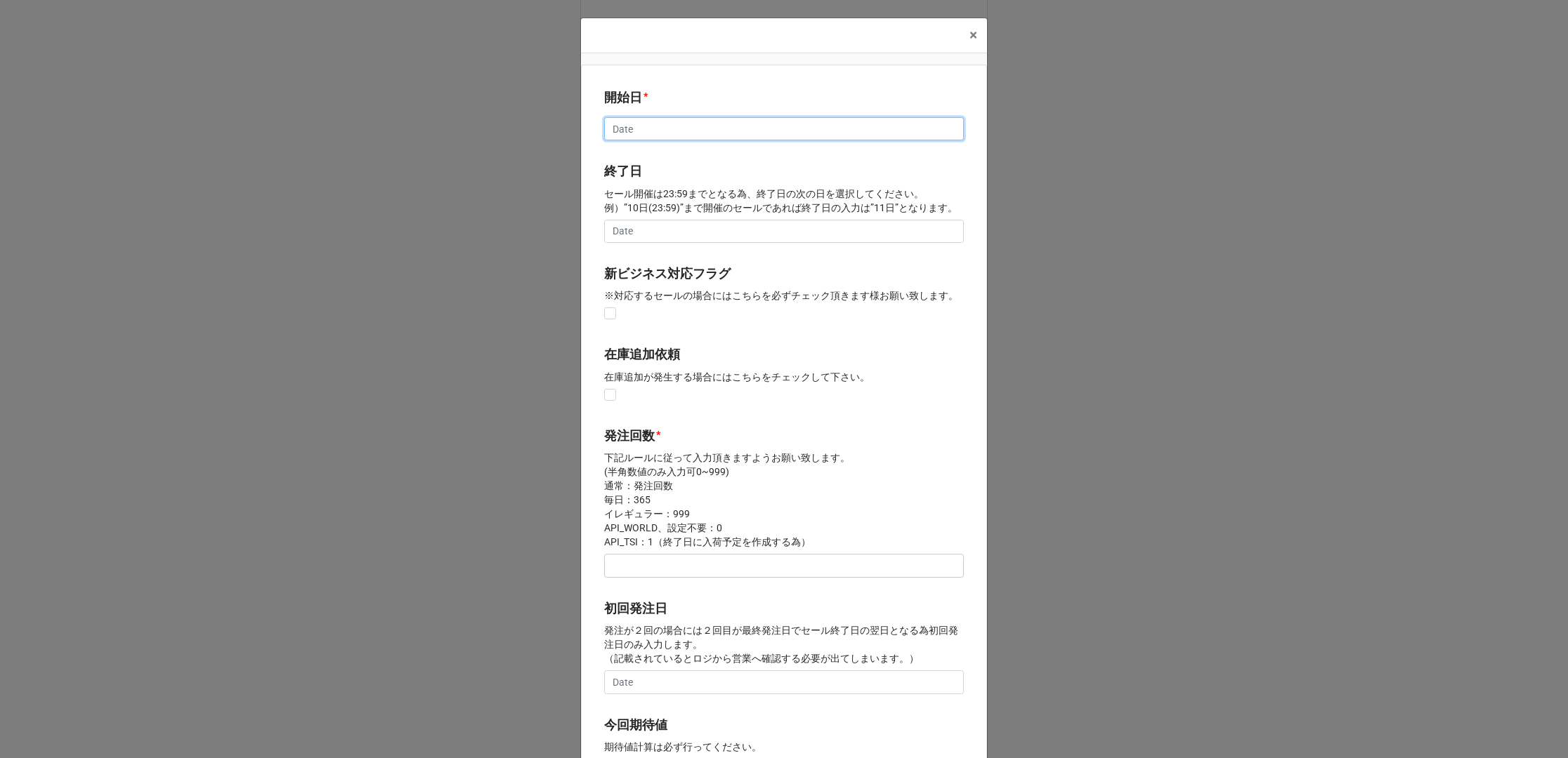
click at [673, 127] on input "text" at bounding box center [783, 129] width 359 height 24
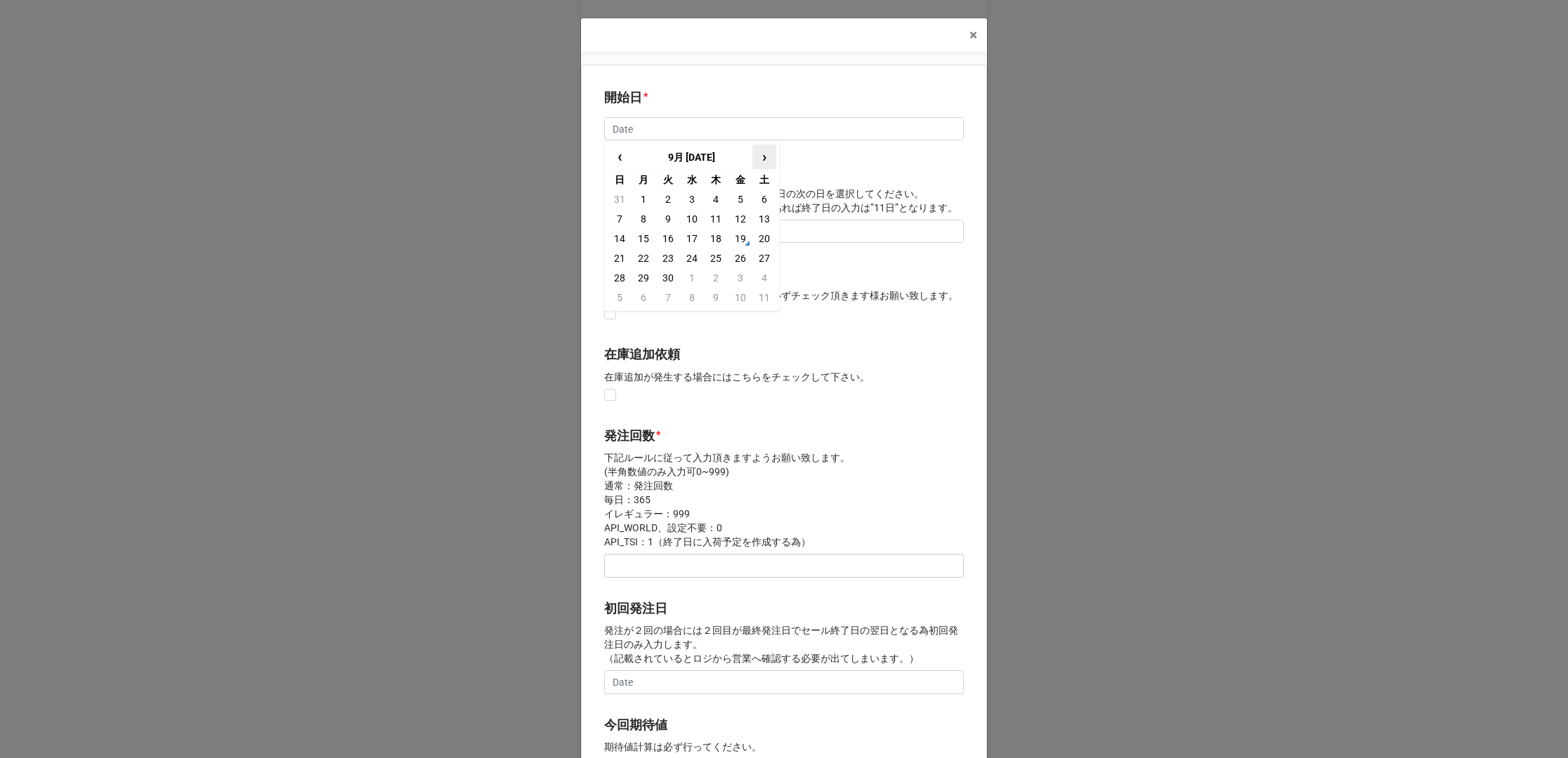
click at [764, 162] on span "›" at bounding box center [764, 157] width 22 height 23
click at [631, 242] on td "13" at bounding box center [643, 238] width 24 height 19
type input "2025/10/13"
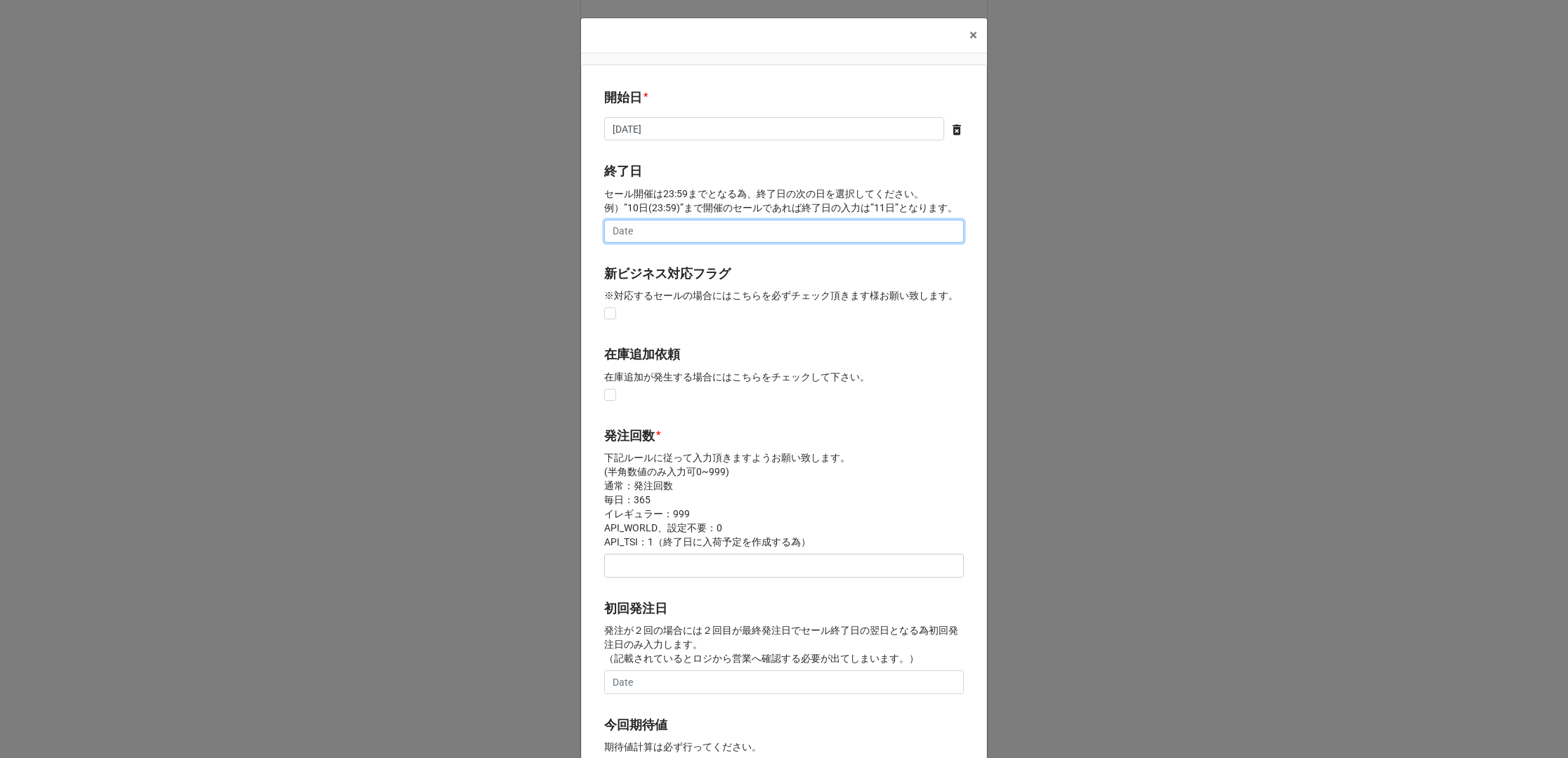
click at [640, 240] on input "text" at bounding box center [783, 231] width 359 height 24
